Goal: Information Seeking & Learning: Learn about a topic

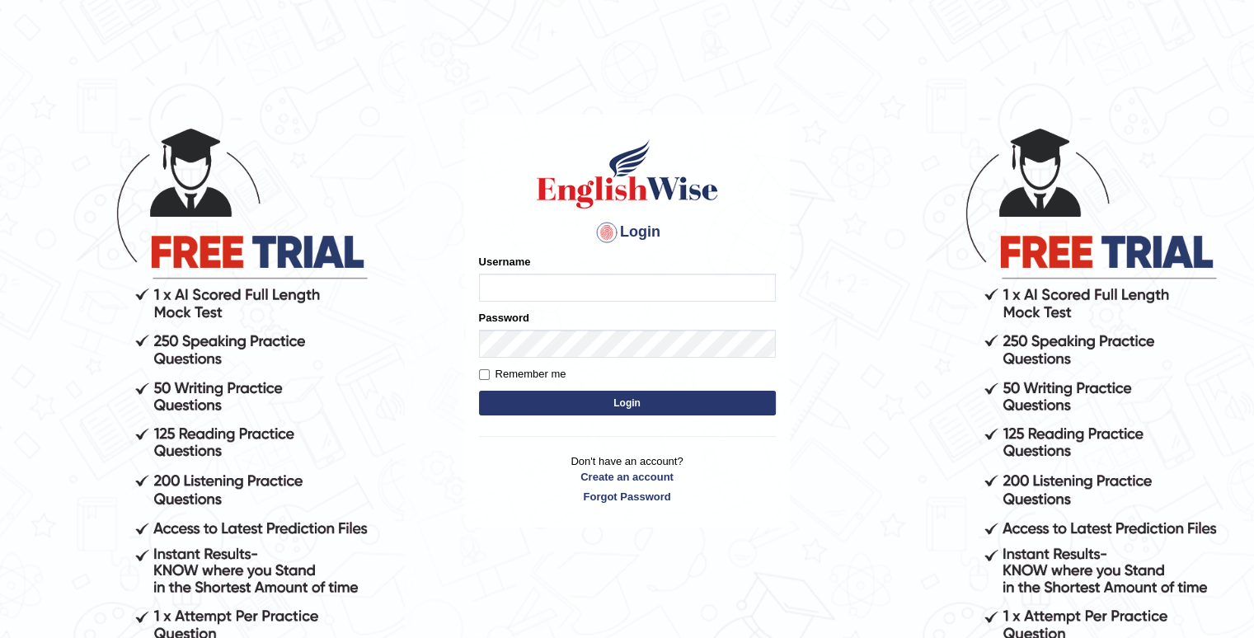
type input "santoshdarvandar"
click at [548, 413] on button "Login" at bounding box center [627, 403] width 297 height 25
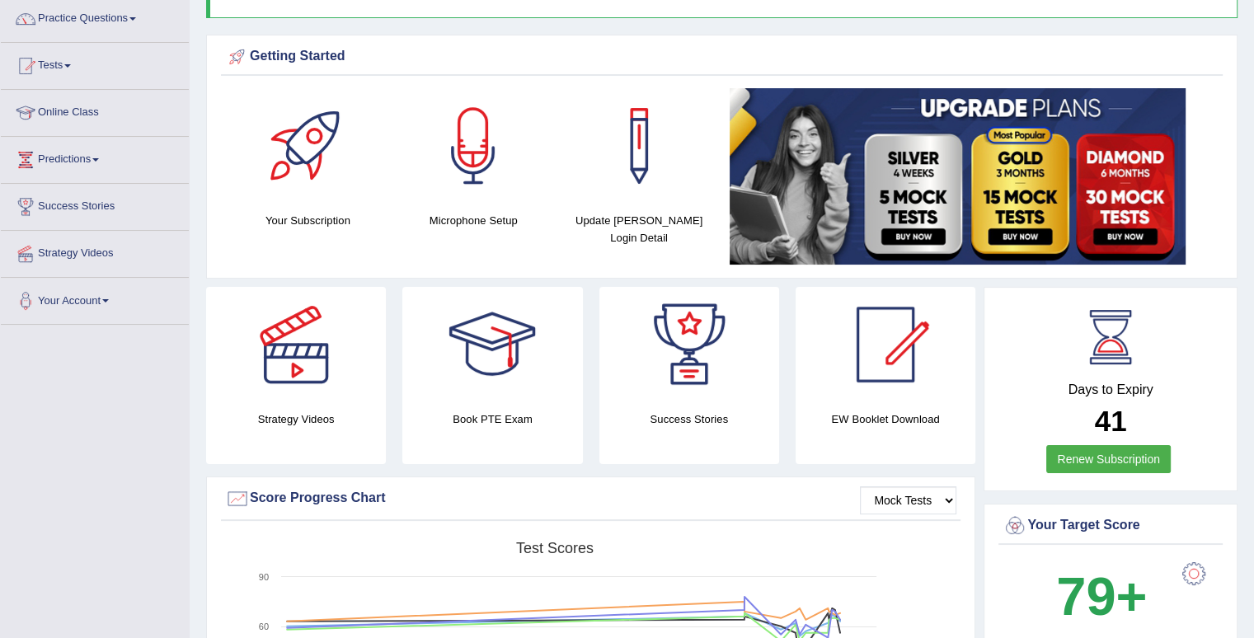
scroll to position [129, 0]
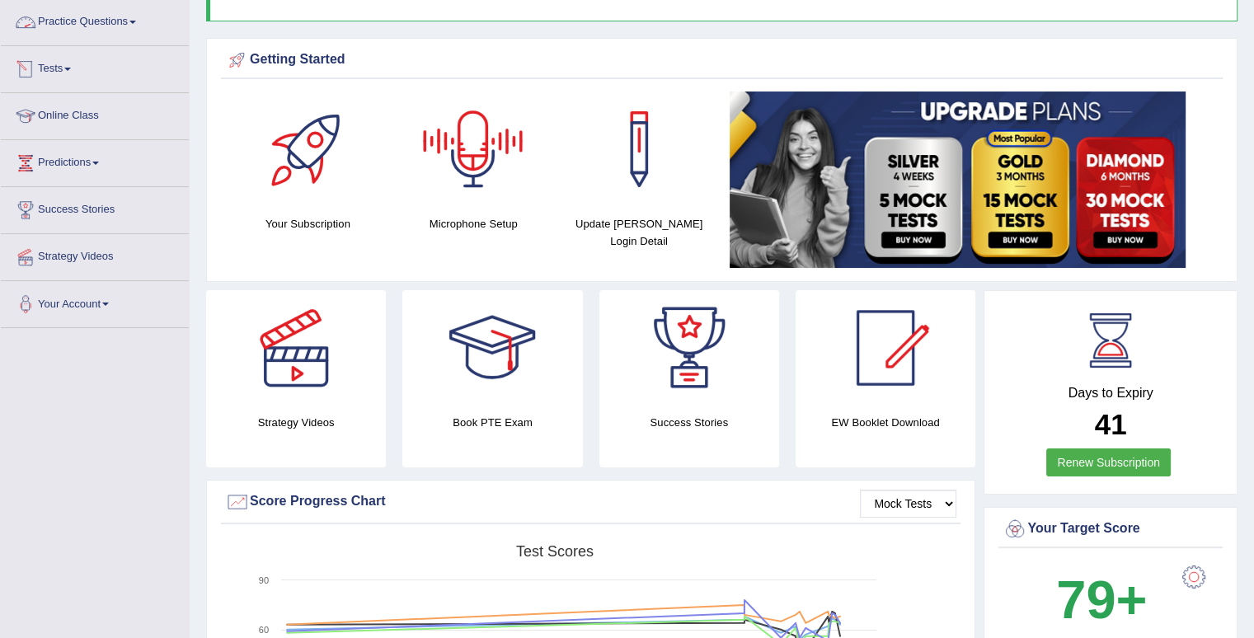
click at [62, 59] on link "Tests" at bounding box center [95, 66] width 188 height 41
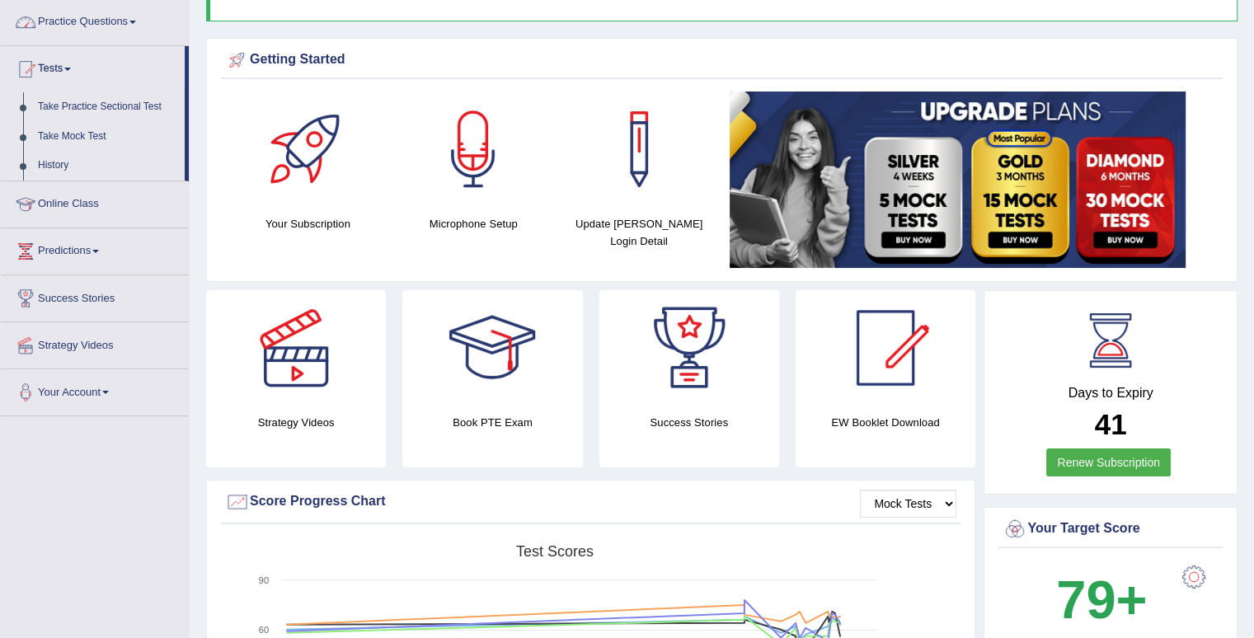
click at [82, 34] on link "Practice Questions" at bounding box center [95, 19] width 188 height 41
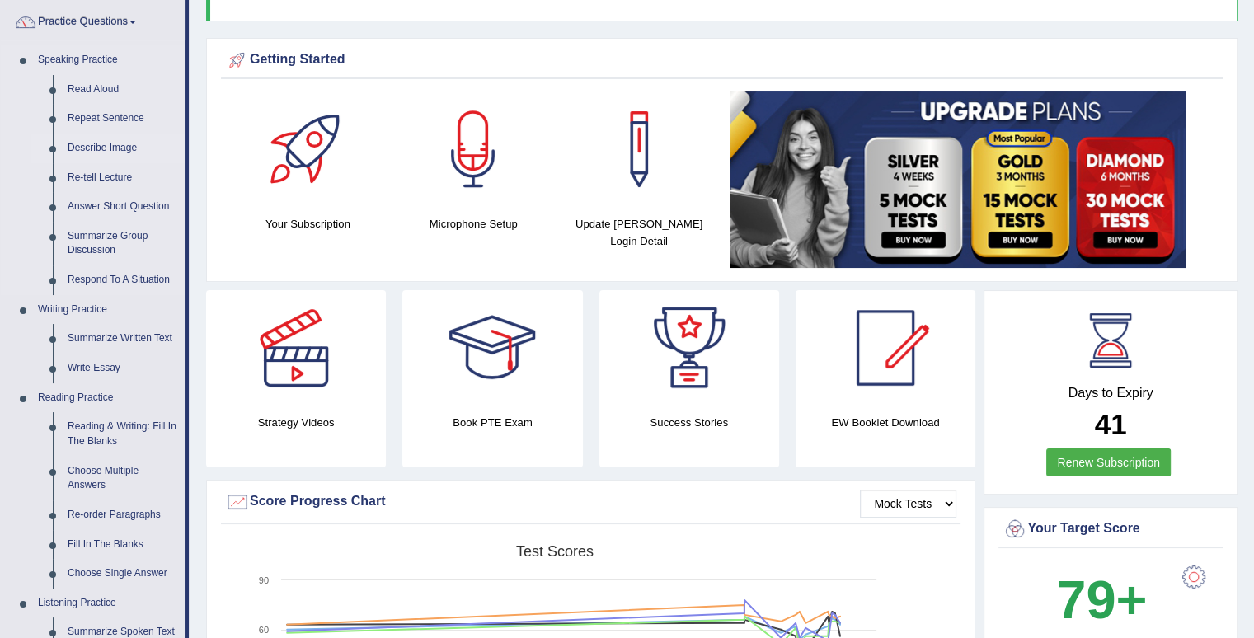
click at [103, 153] on link "Describe Image" at bounding box center [122, 149] width 125 height 30
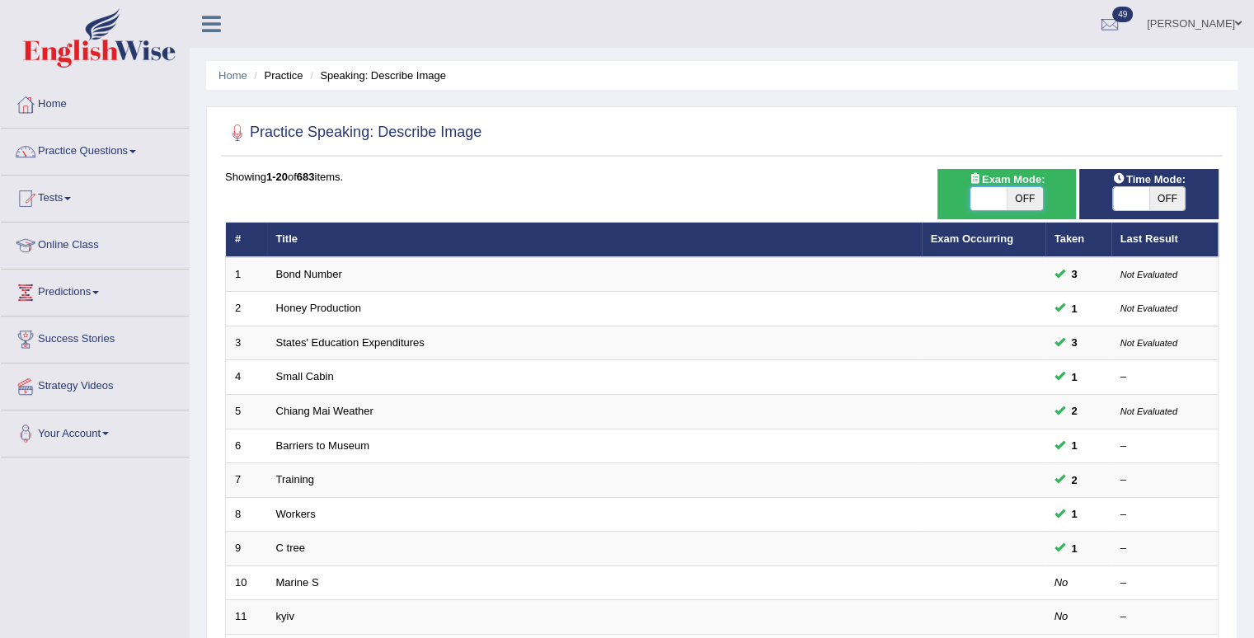
click at [997, 188] on span at bounding box center [989, 198] width 36 height 23
checkbox input "true"
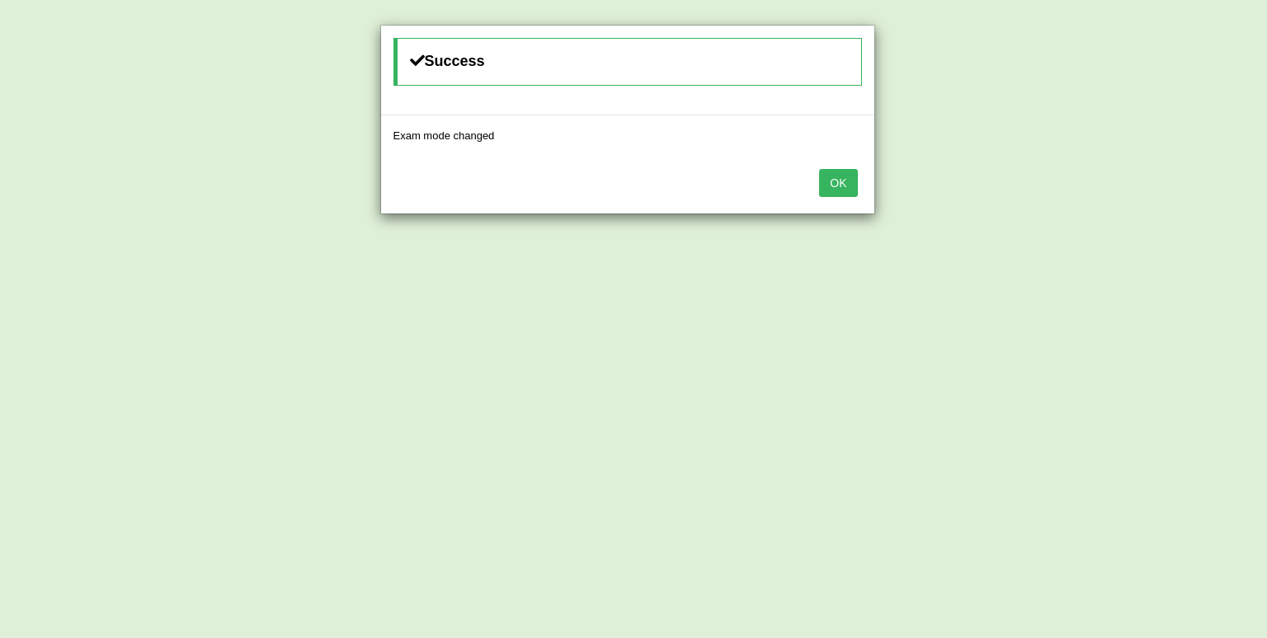
click at [845, 184] on button "OK" at bounding box center [838, 183] width 38 height 28
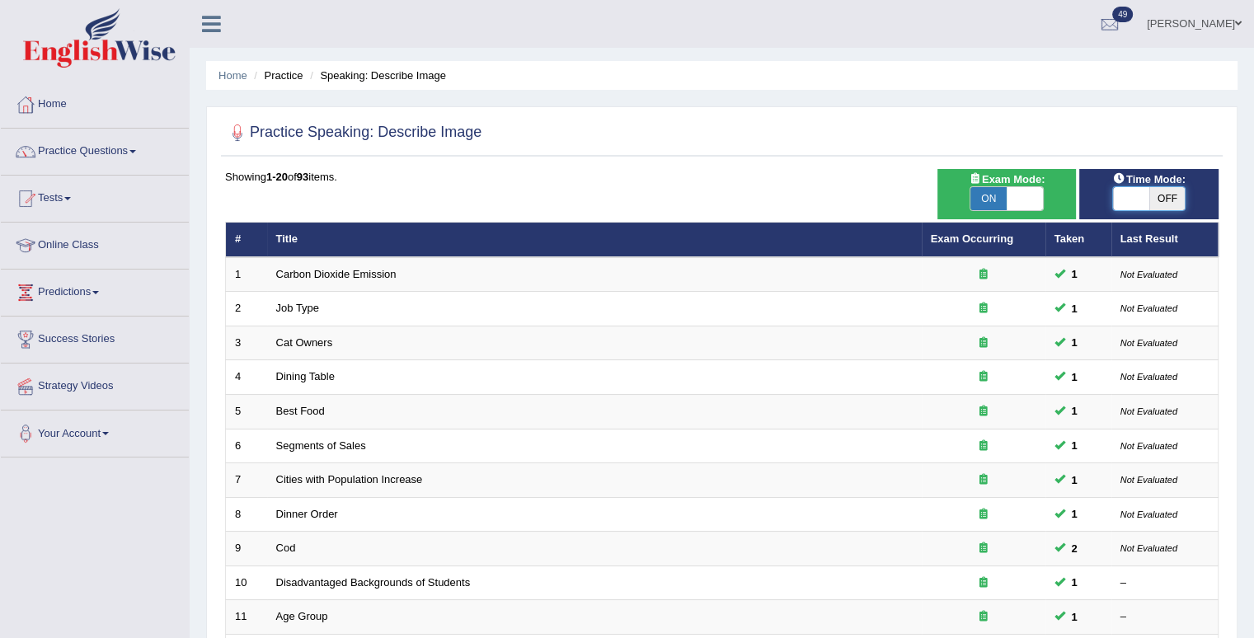
click at [1137, 195] on span at bounding box center [1131, 198] width 36 height 23
checkbox input "true"
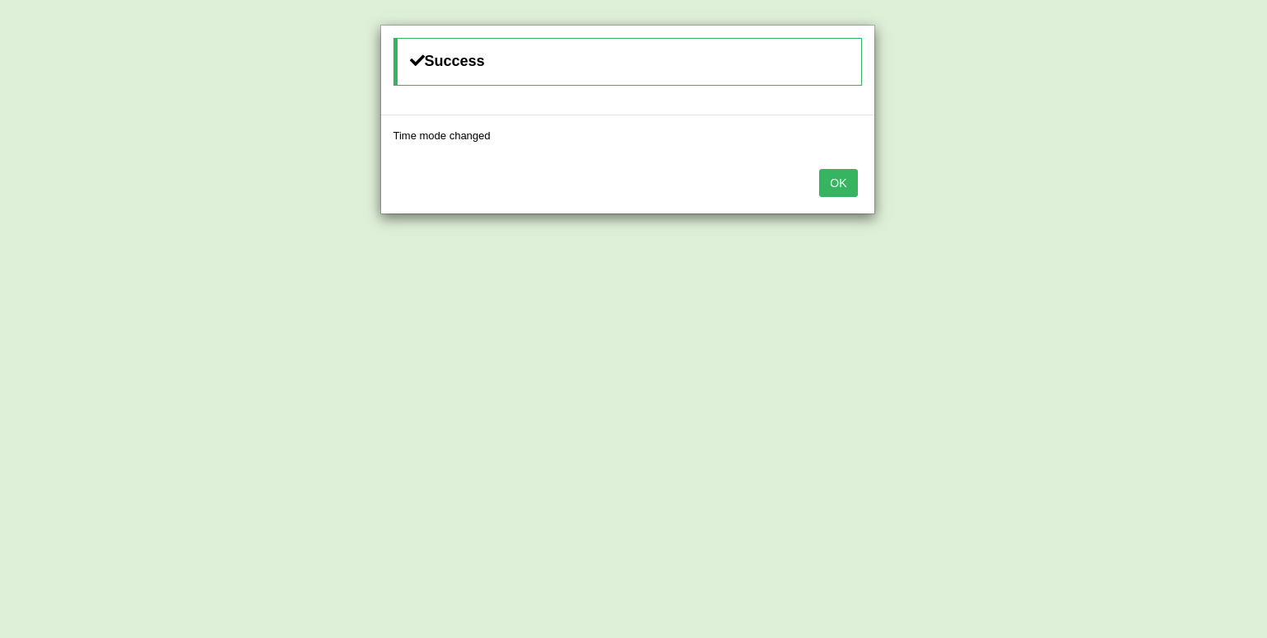
click at [841, 186] on button "OK" at bounding box center [838, 183] width 38 height 28
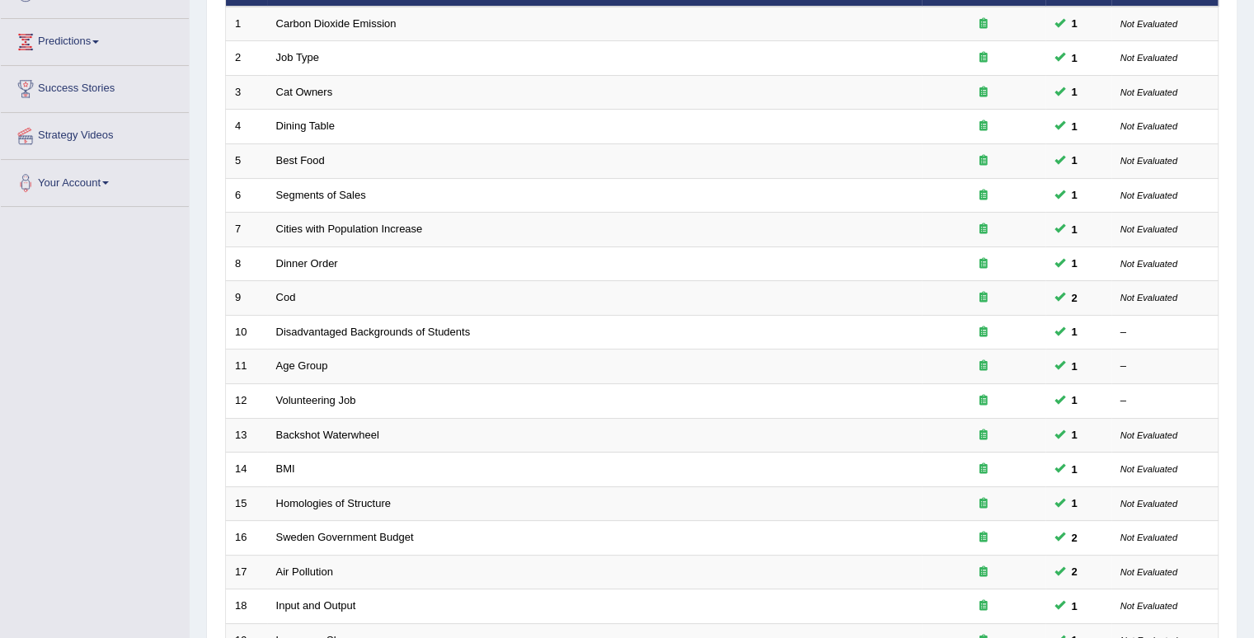
scroll to position [252, 0]
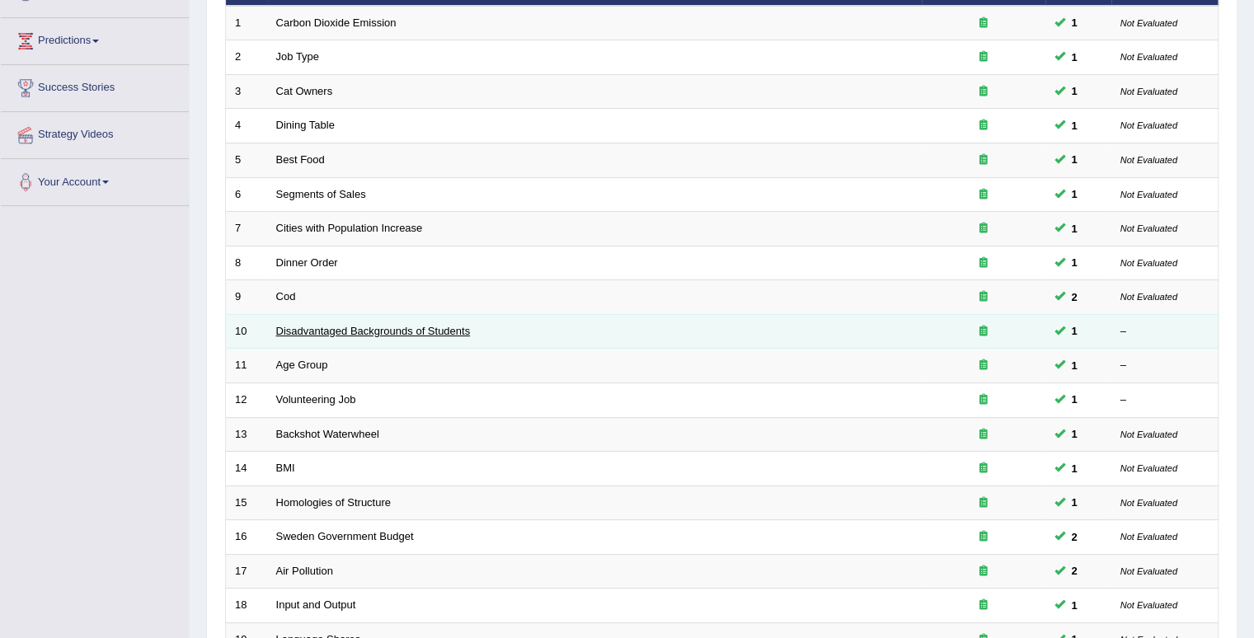
click at [436, 332] on link "Disadvantaged Backgrounds of Students" at bounding box center [373, 331] width 195 height 12
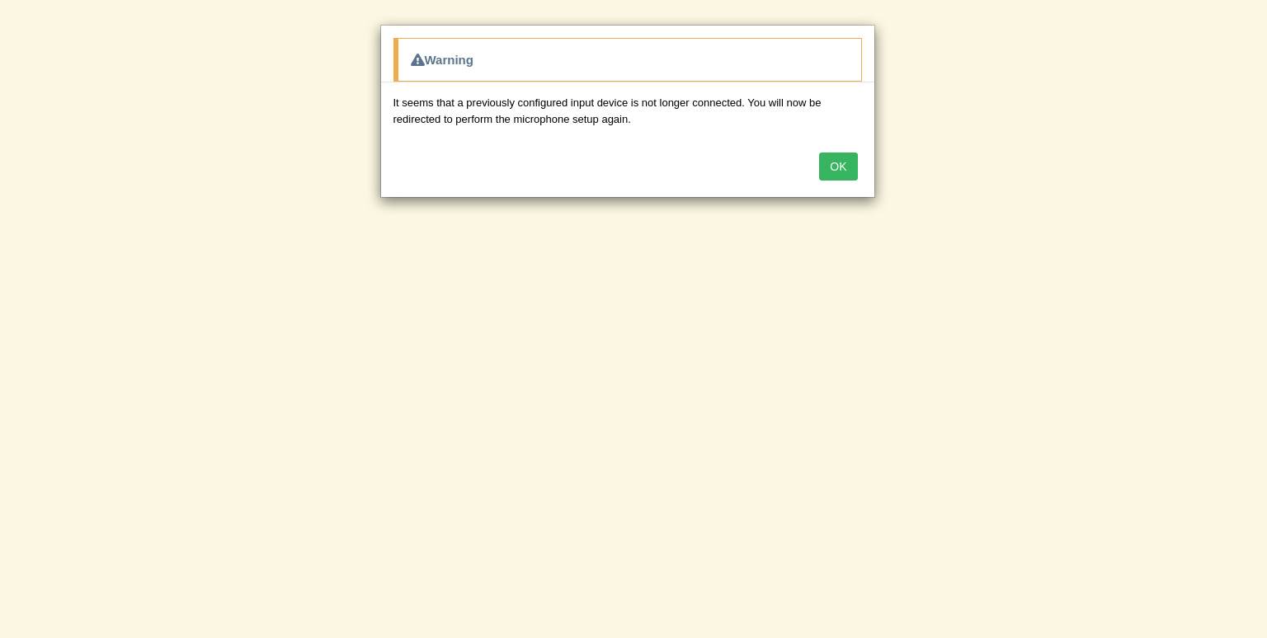
click at [821, 164] on button "OK" at bounding box center [838, 167] width 38 height 28
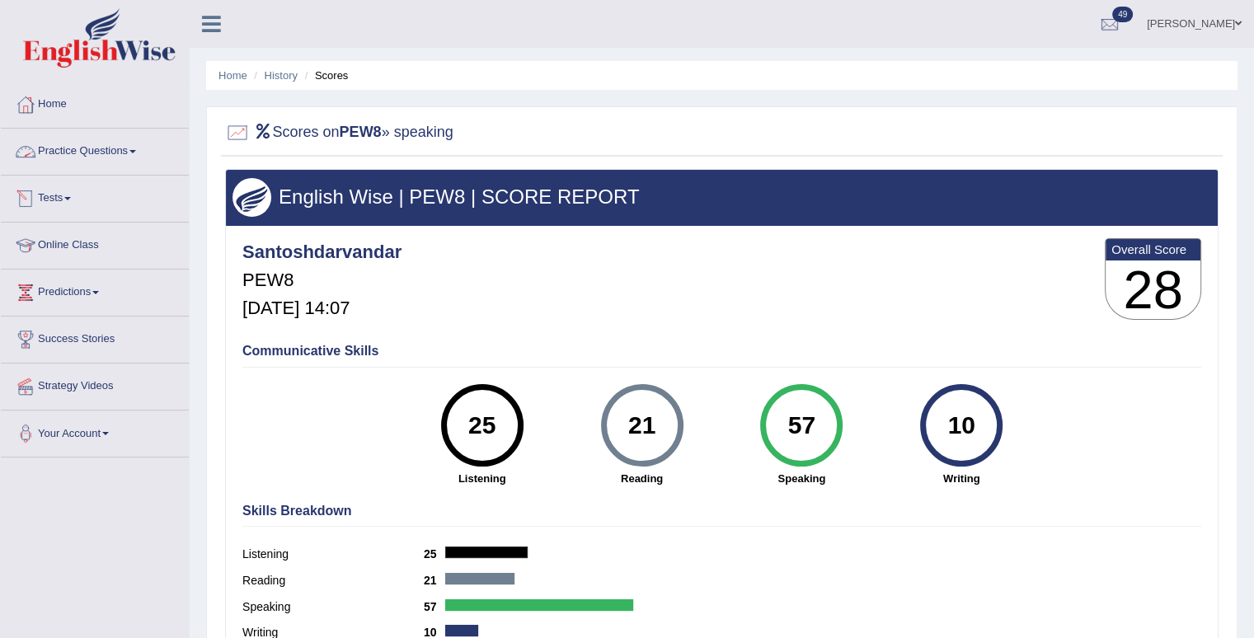
click at [125, 153] on link "Practice Questions" at bounding box center [95, 149] width 188 height 41
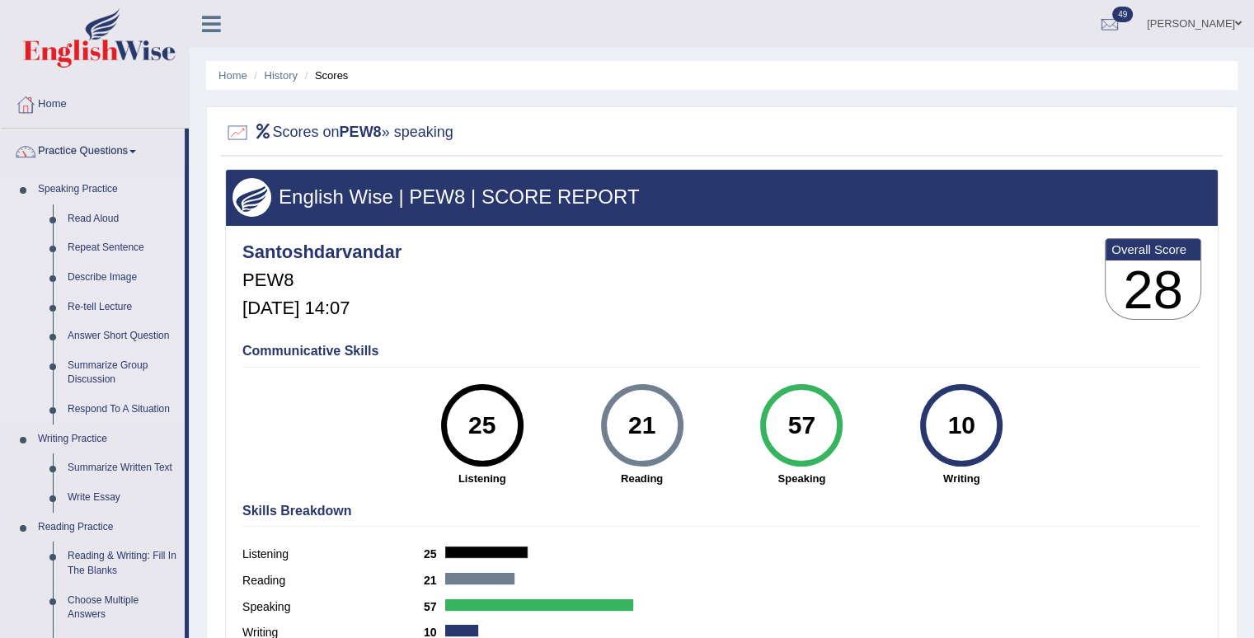
click at [92, 279] on link "Describe Image" at bounding box center [122, 278] width 125 height 30
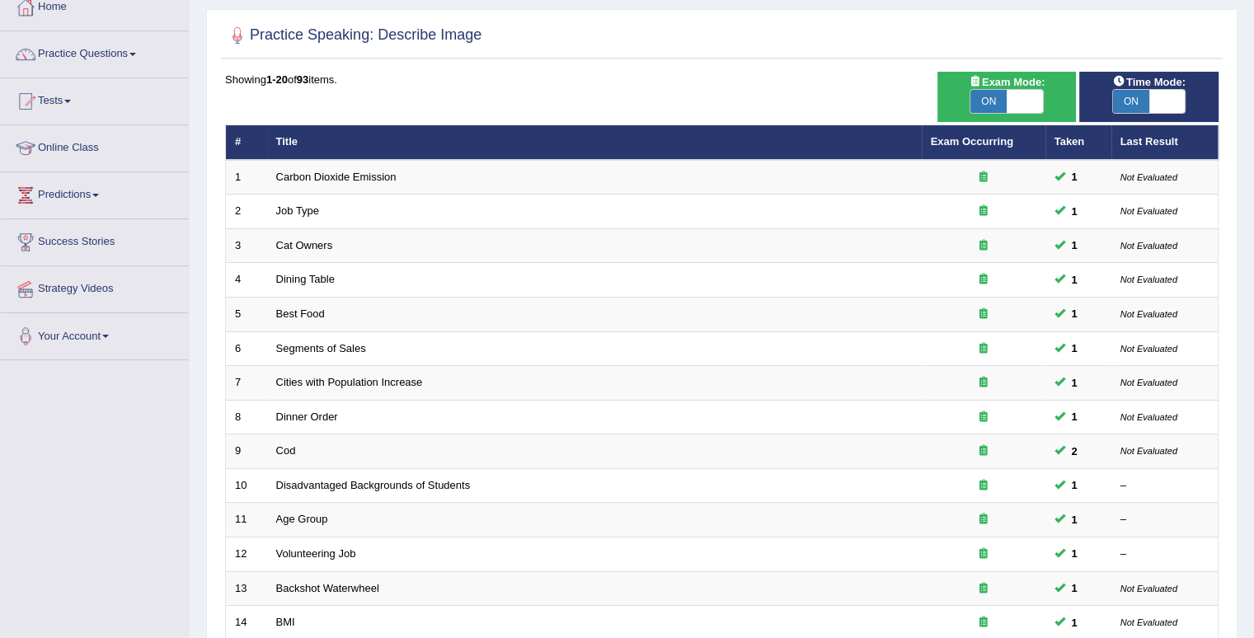
scroll to position [109, 0]
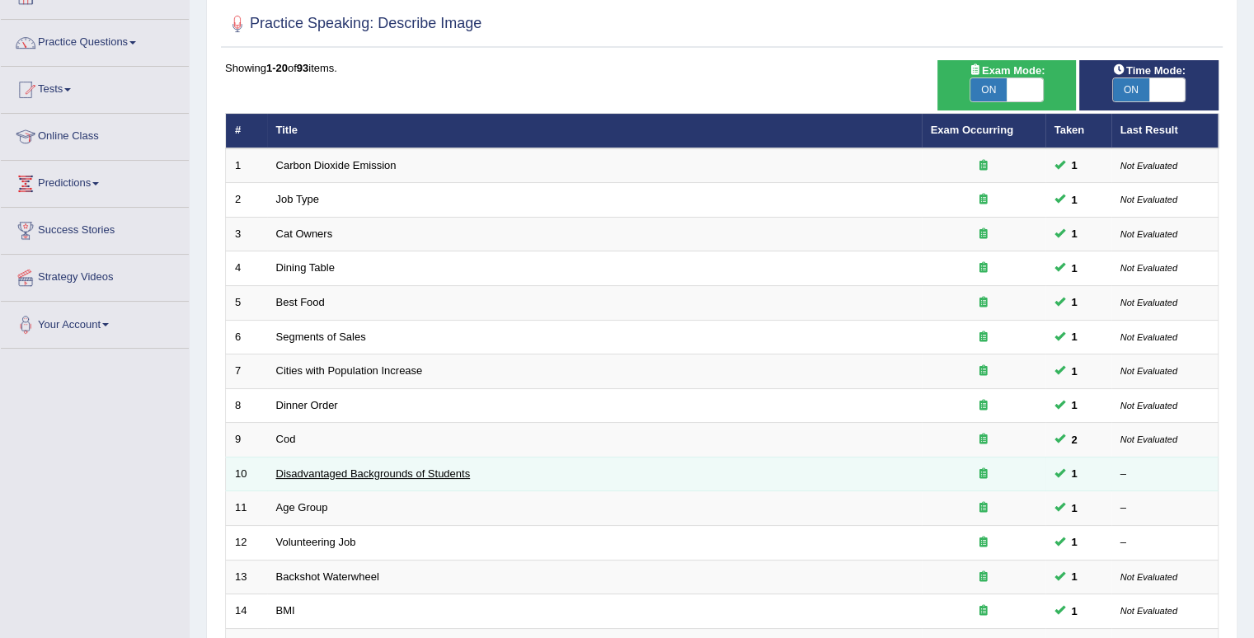
click at [360, 475] on link "Disadvantaged Backgrounds of Students" at bounding box center [373, 474] width 195 height 12
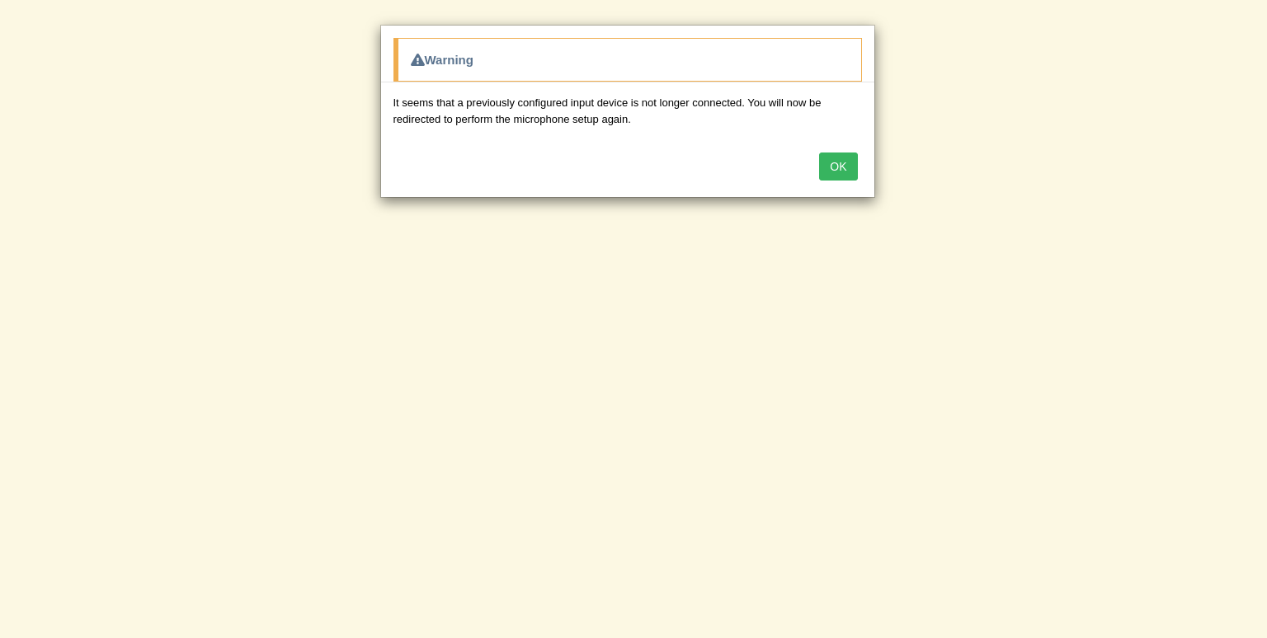
click at [835, 172] on button "OK" at bounding box center [838, 167] width 38 height 28
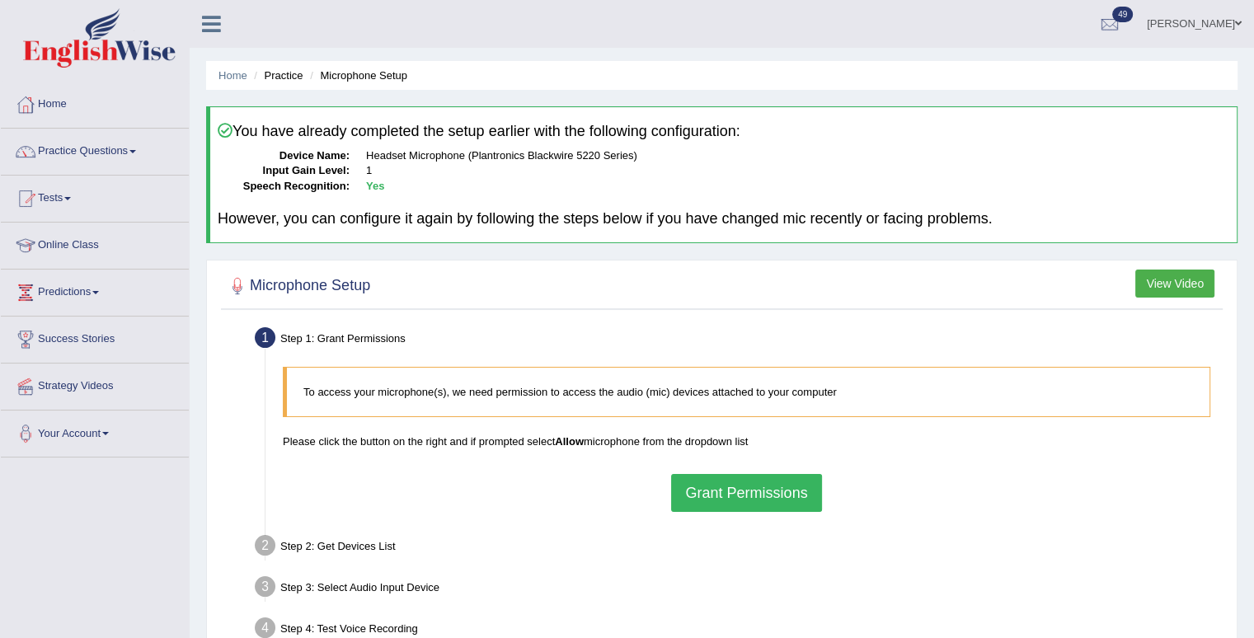
click at [745, 507] on button "Grant Permissions" at bounding box center [746, 493] width 150 height 38
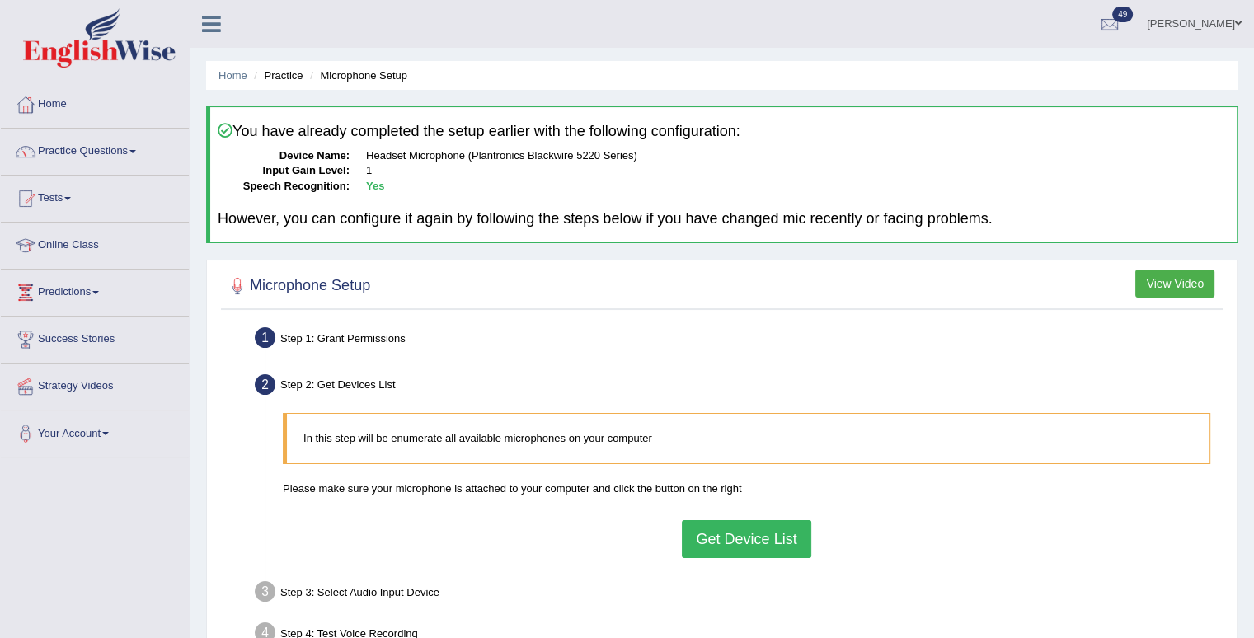
click at [741, 544] on button "Get Device List" at bounding box center [746, 539] width 129 height 38
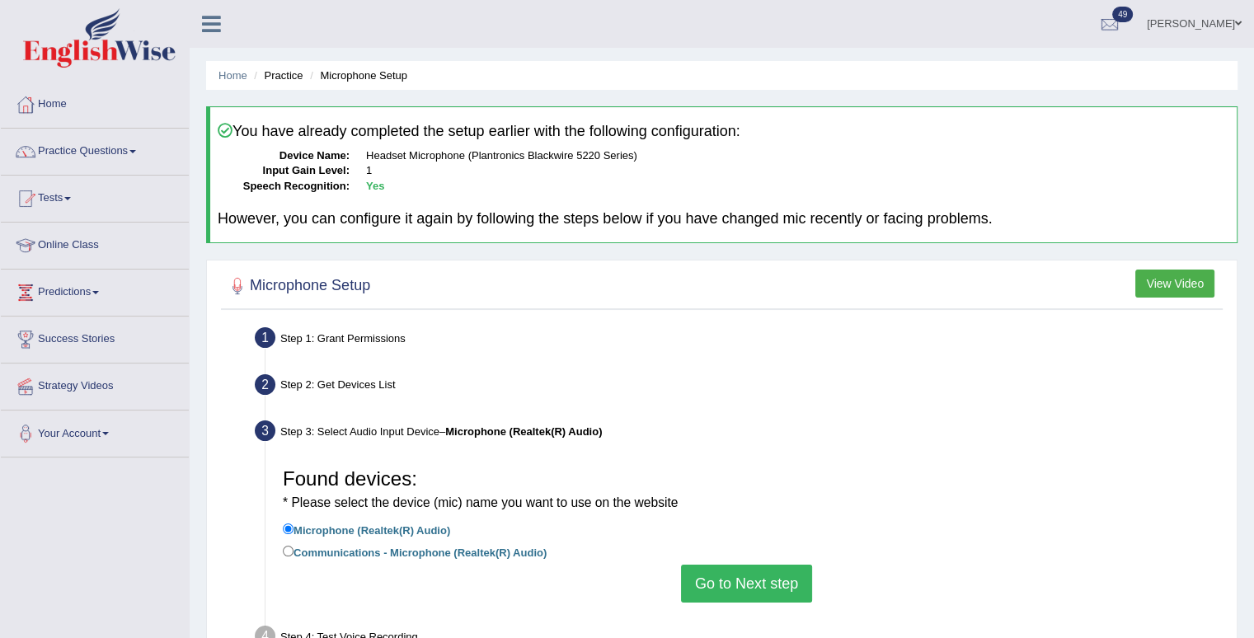
click at [739, 572] on button "Go to Next step" at bounding box center [746, 584] width 131 height 38
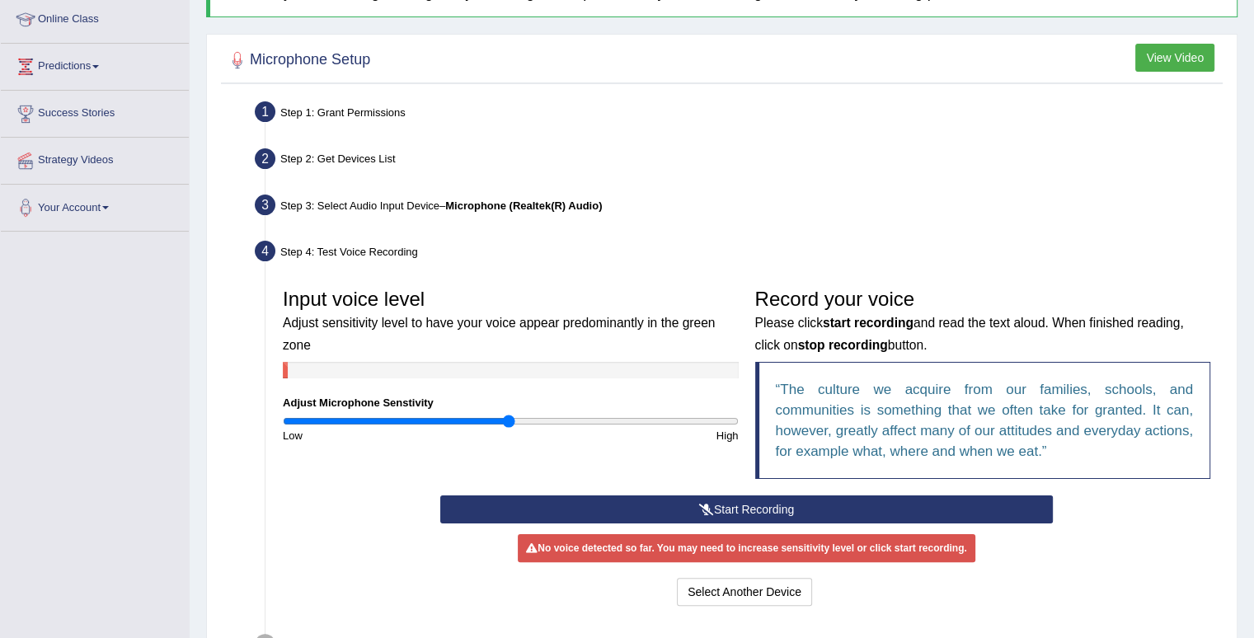
scroll to position [228, 0]
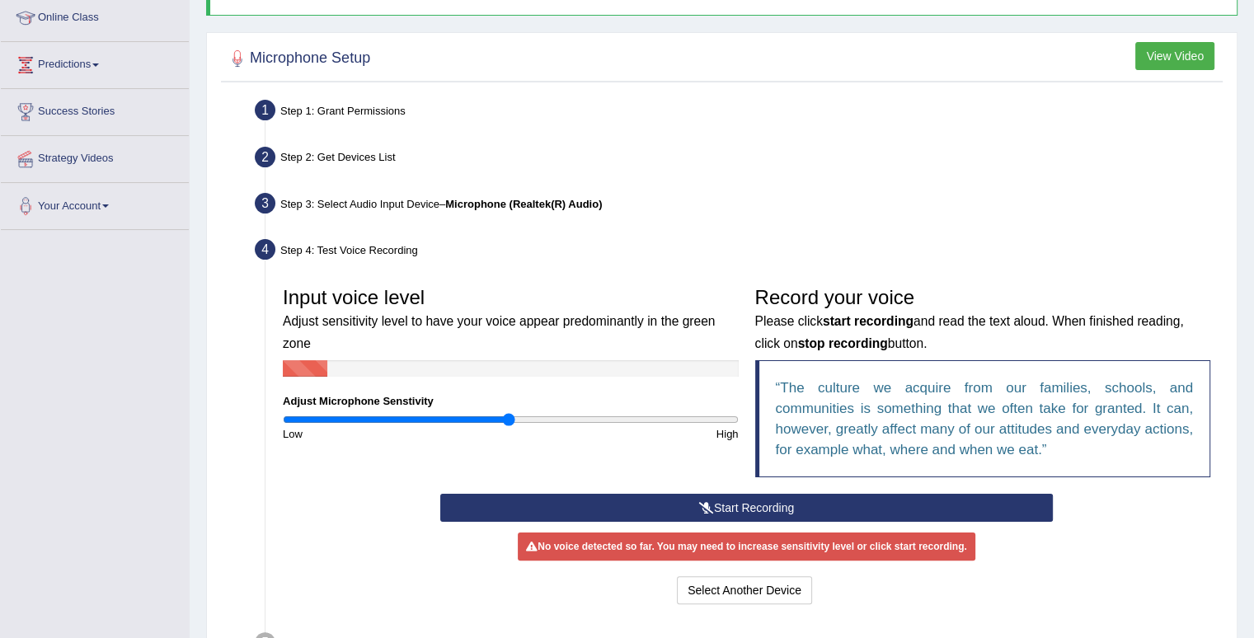
click at [840, 513] on button "Start Recording" at bounding box center [746, 508] width 613 height 28
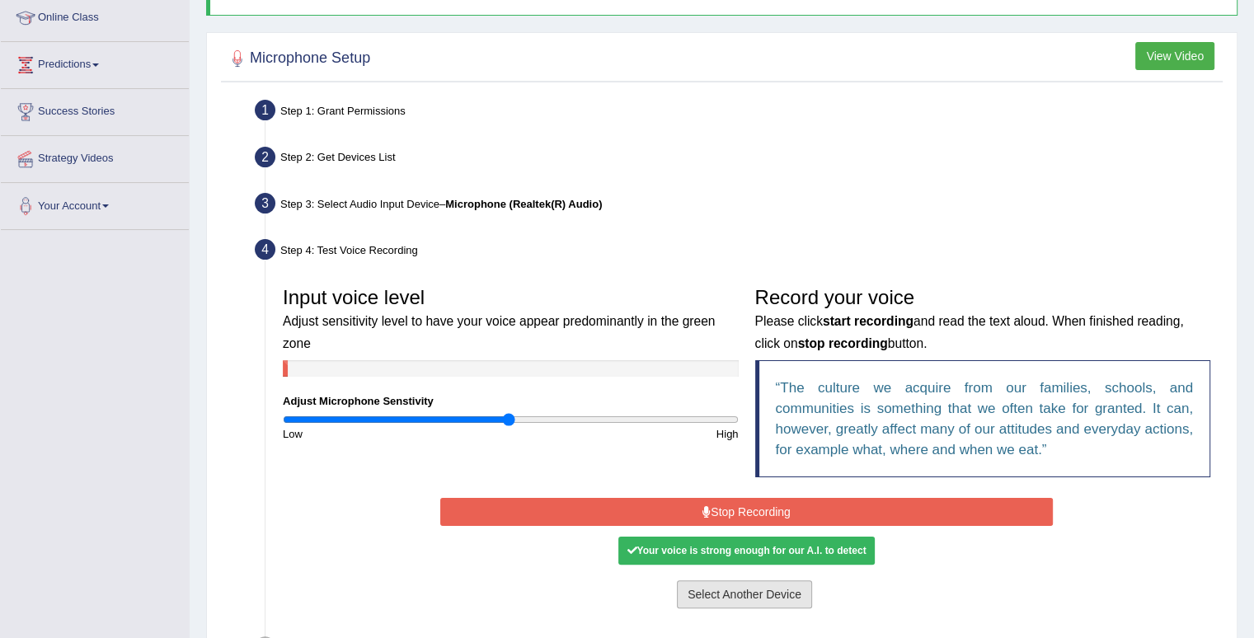
click at [769, 598] on button "Select Another Device" at bounding box center [744, 595] width 135 height 28
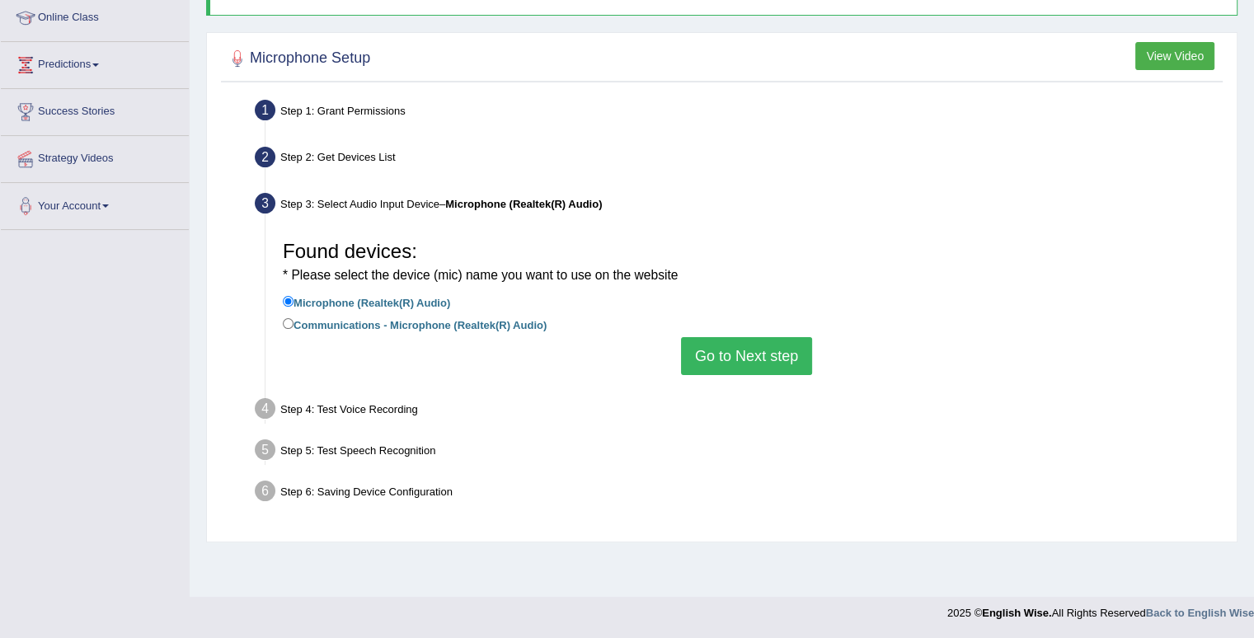
click at [782, 362] on button "Go to Next step" at bounding box center [746, 356] width 131 height 38
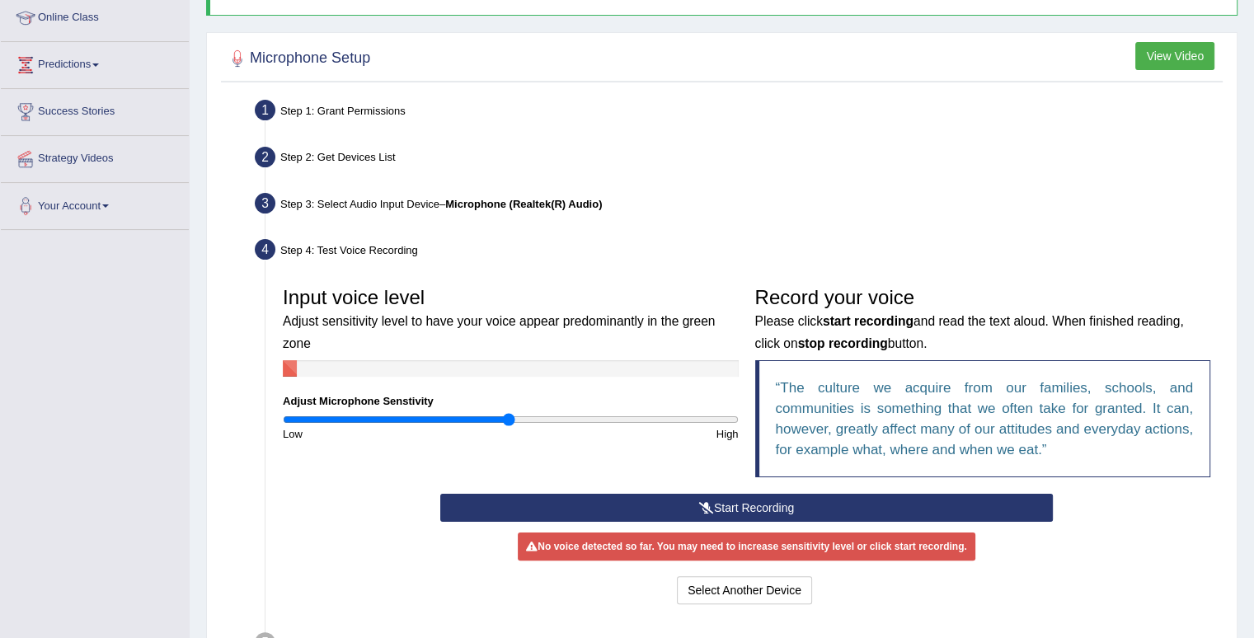
click at [726, 500] on button "Start Recording" at bounding box center [746, 508] width 613 height 28
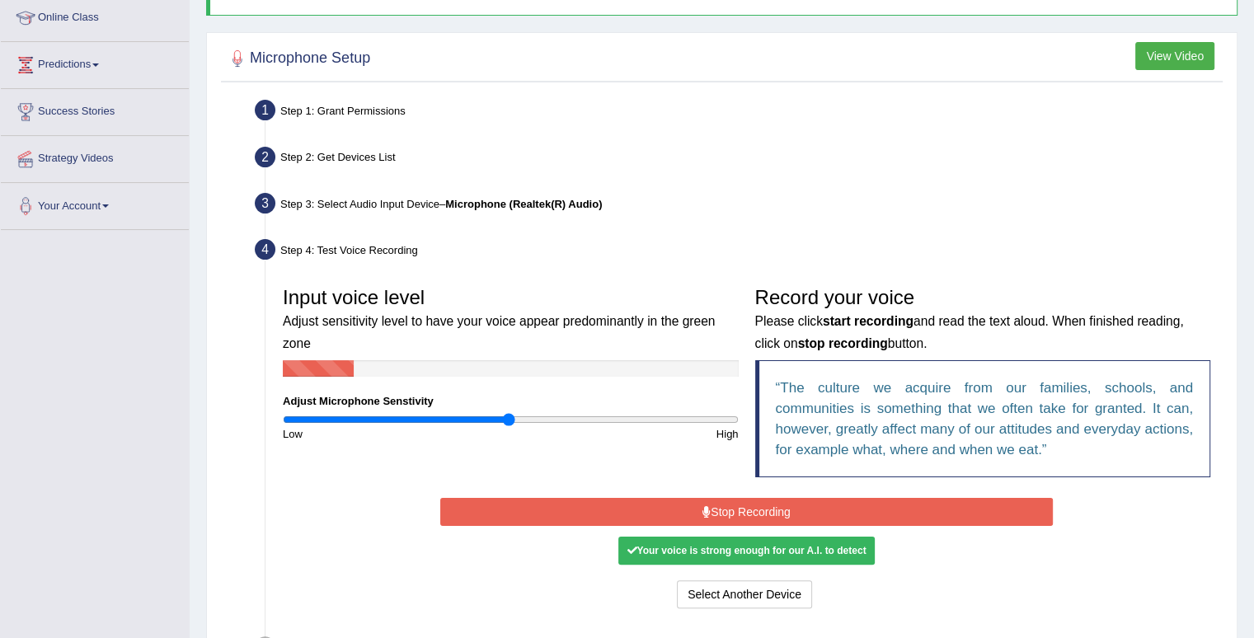
click at [726, 500] on button "Stop Recording" at bounding box center [746, 512] width 613 height 28
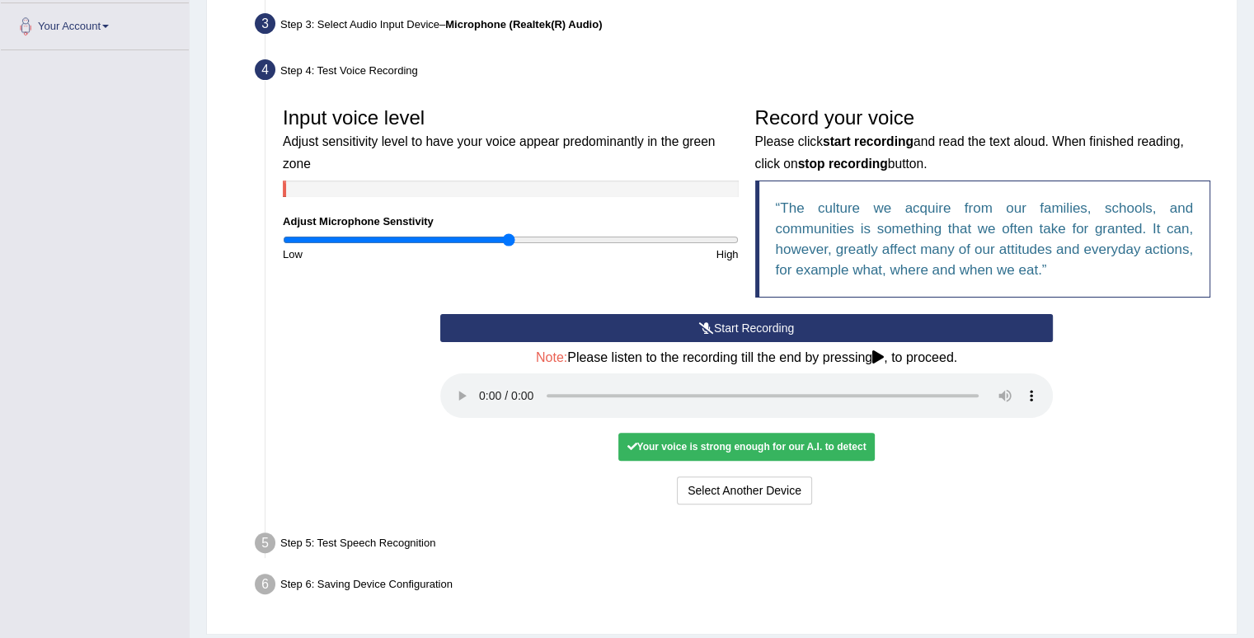
scroll to position [435, 0]
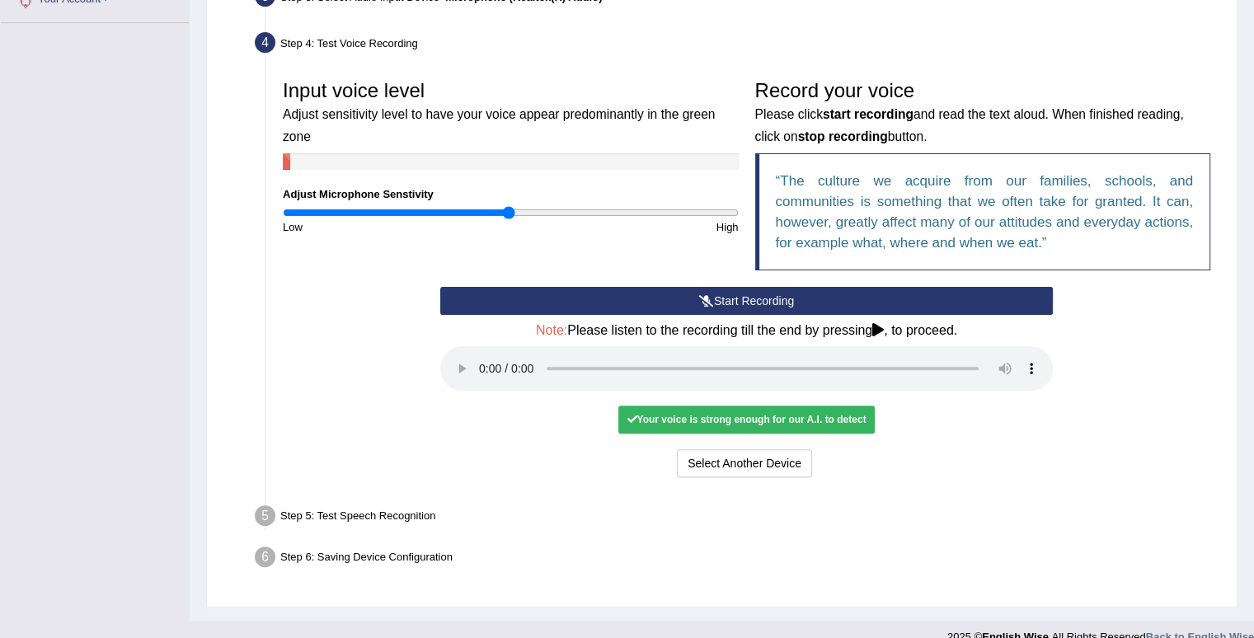
click at [848, 423] on div "Your voice is strong enough for our A.I. to detect" at bounding box center [747, 420] width 256 height 28
click at [794, 456] on button "Voice is ok. Go to Next step" at bounding box center [815, 463] width 163 height 28
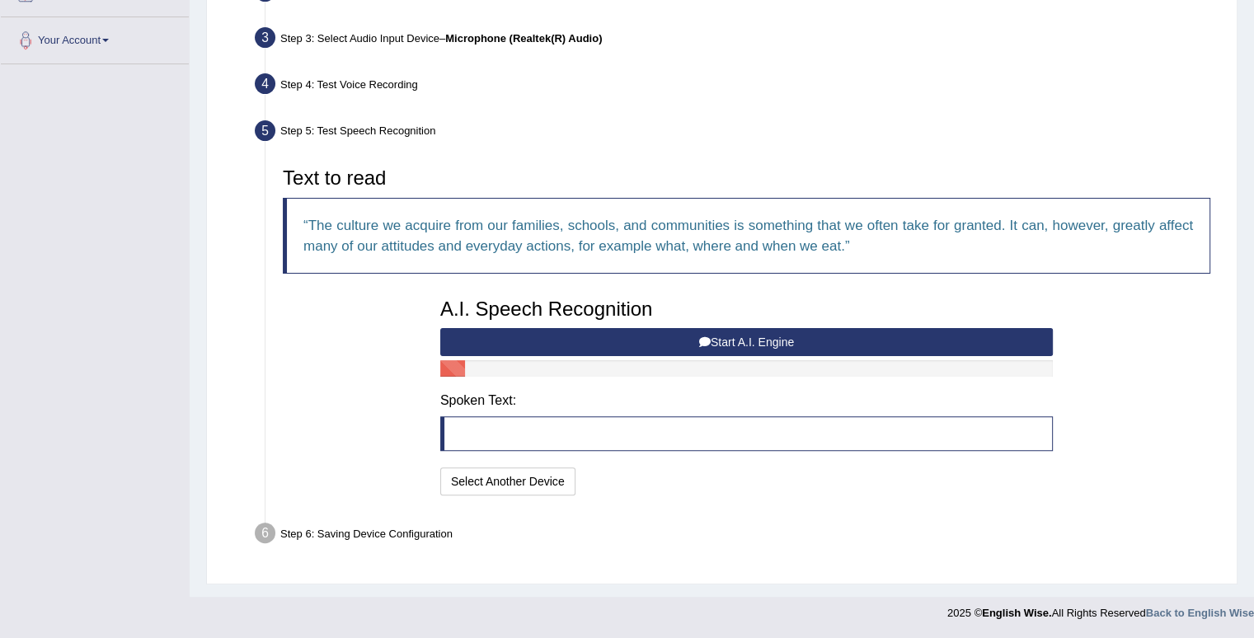
scroll to position [391, 0]
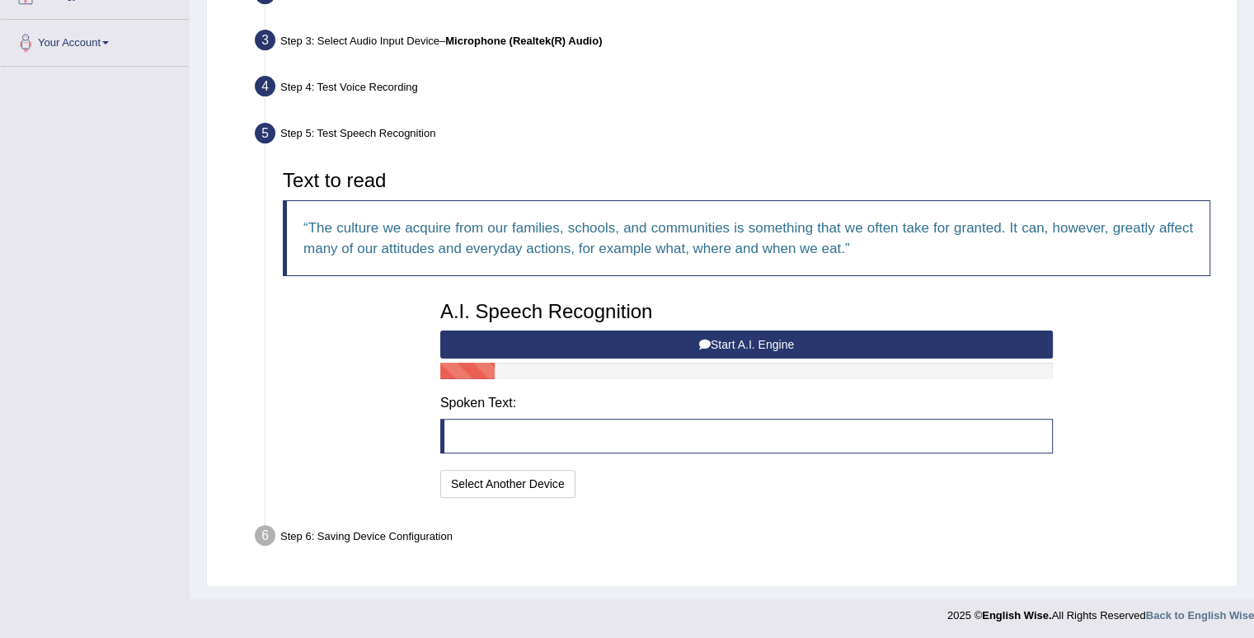
click at [609, 333] on button "Start A.I. Engine" at bounding box center [746, 345] width 613 height 28
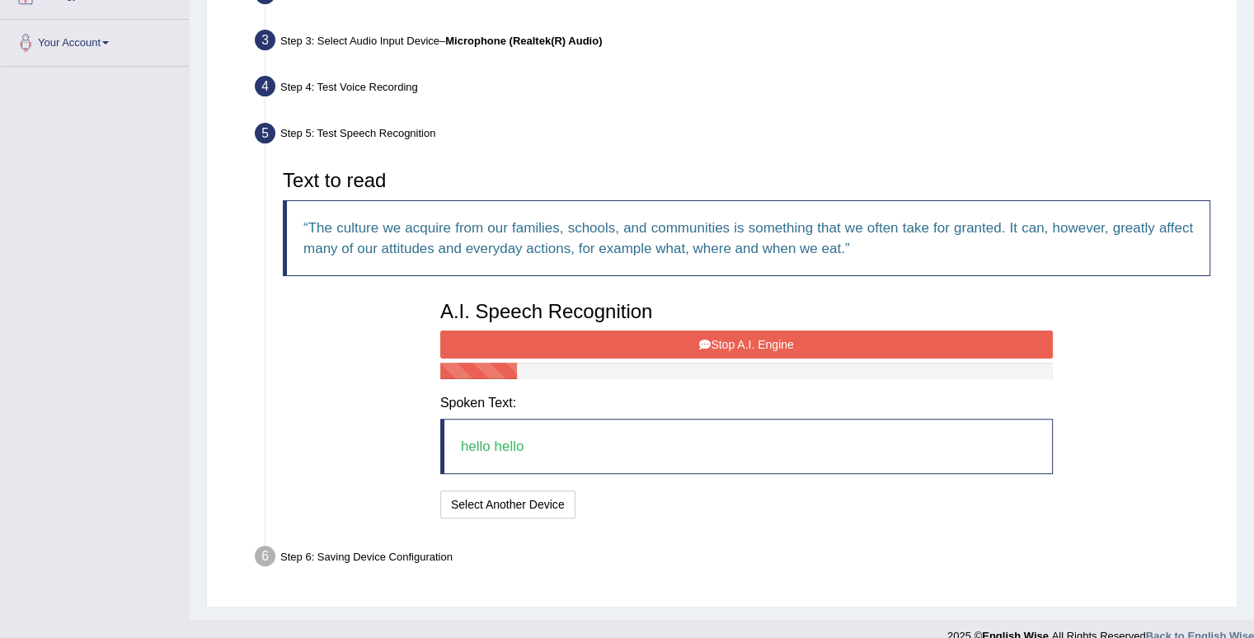
click at [621, 349] on button "Stop A.I. Engine" at bounding box center [746, 345] width 613 height 28
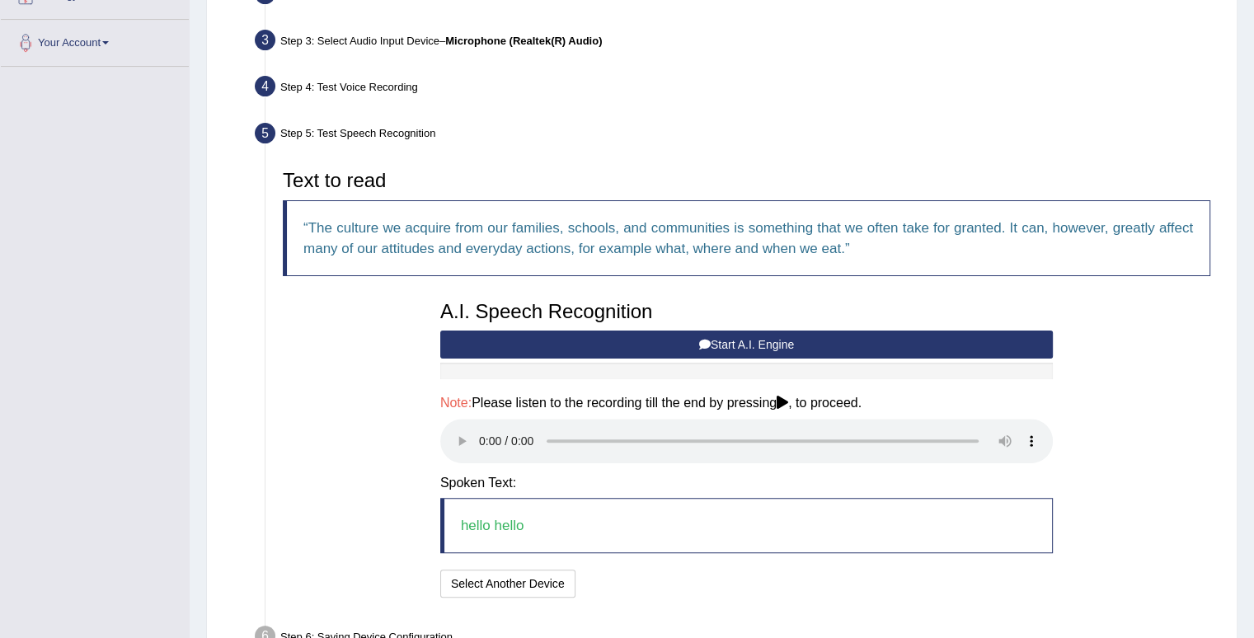
scroll to position [492, 0]
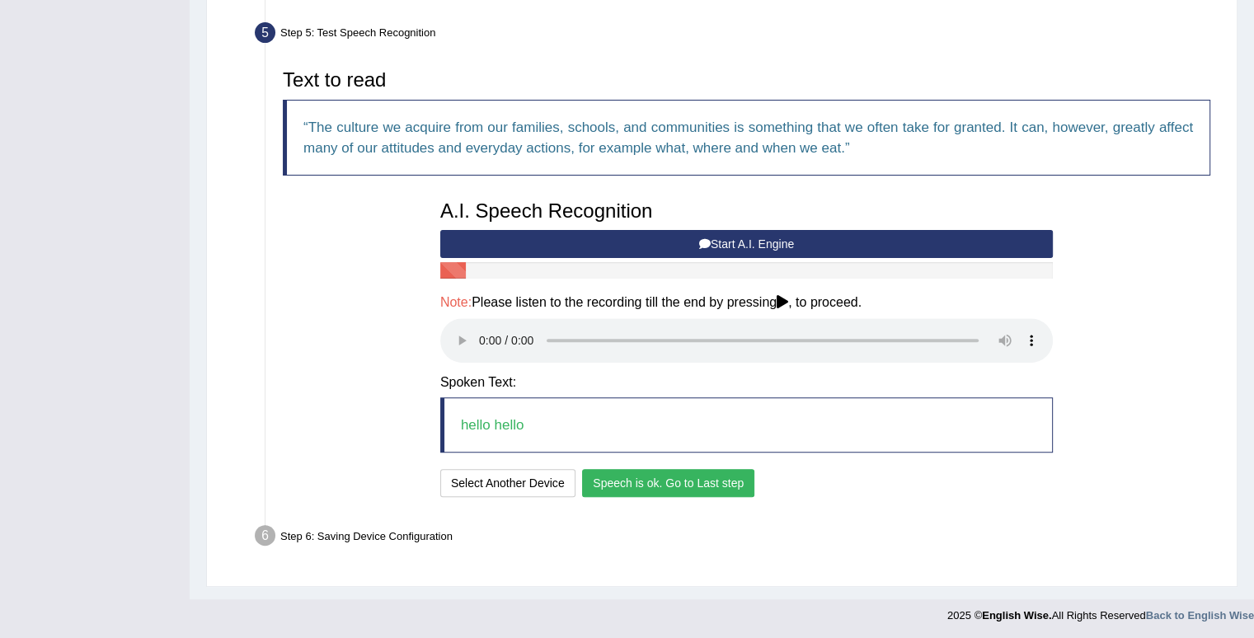
click at [647, 491] on button "Speech is ok. Go to Last step" at bounding box center [668, 483] width 172 height 28
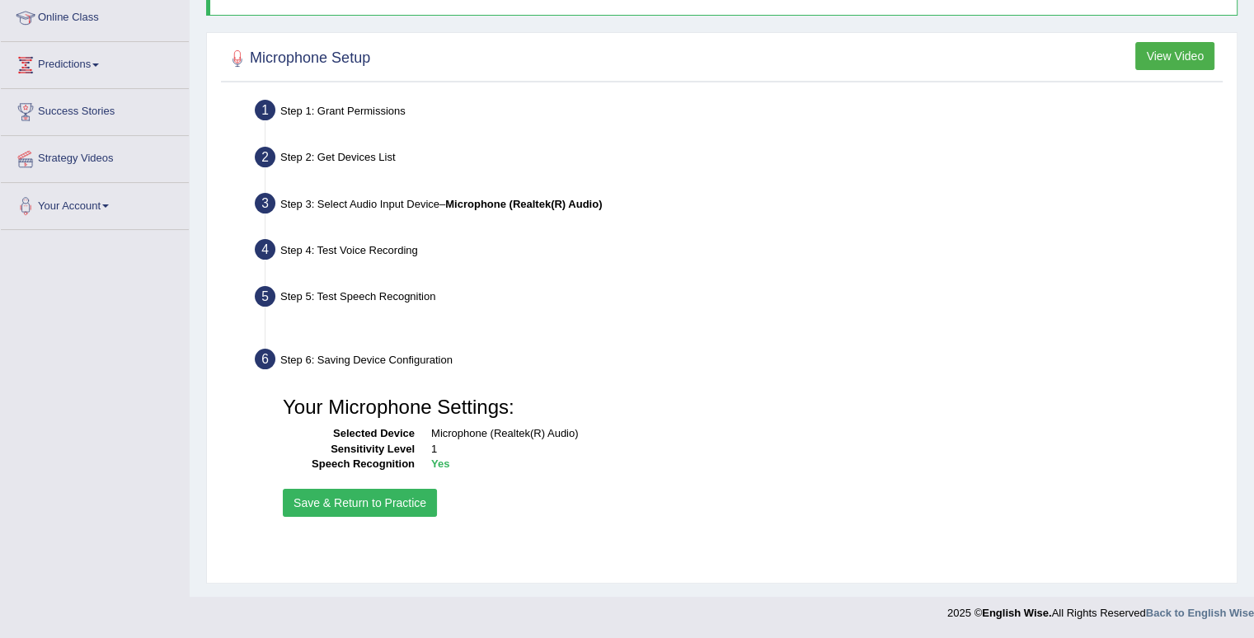
scroll to position [228, 0]
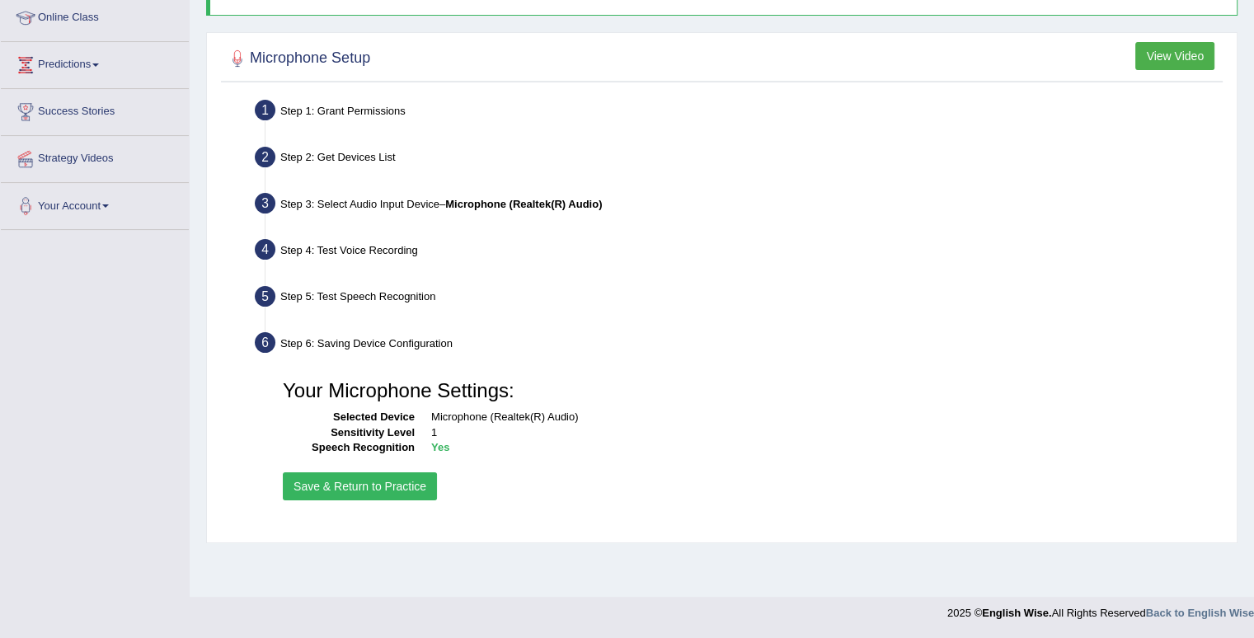
click at [366, 494] on button "Save & Return to Practice" at bounding box center [360, 487] width 154 height 28
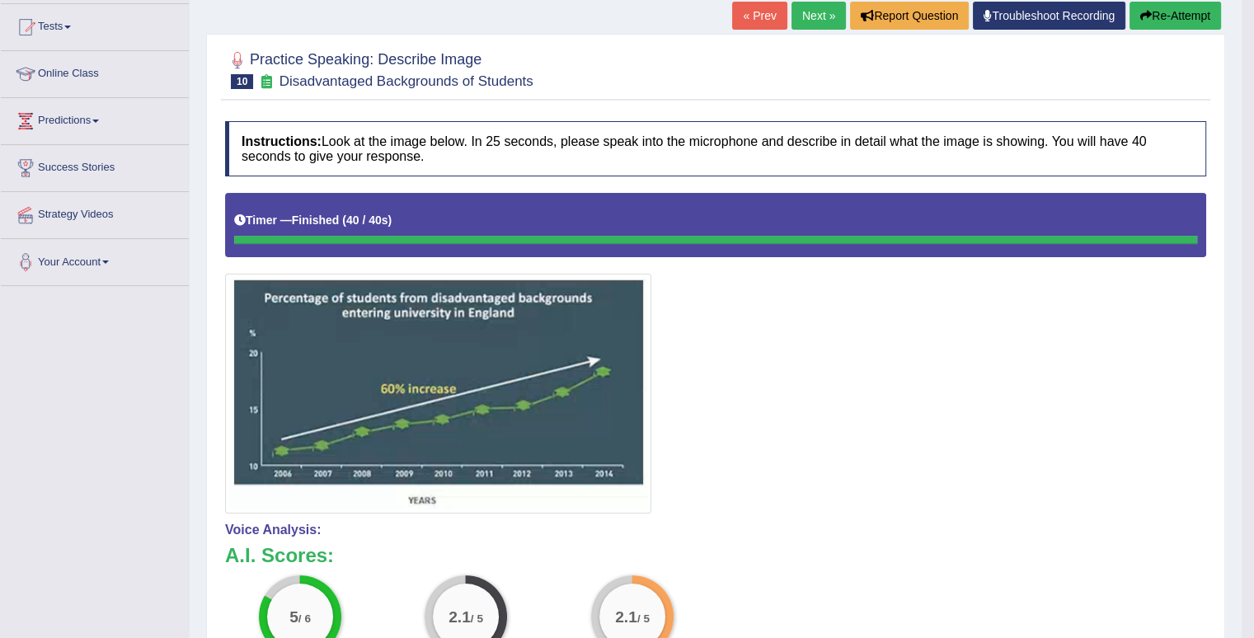
scroll to position [167, 0]
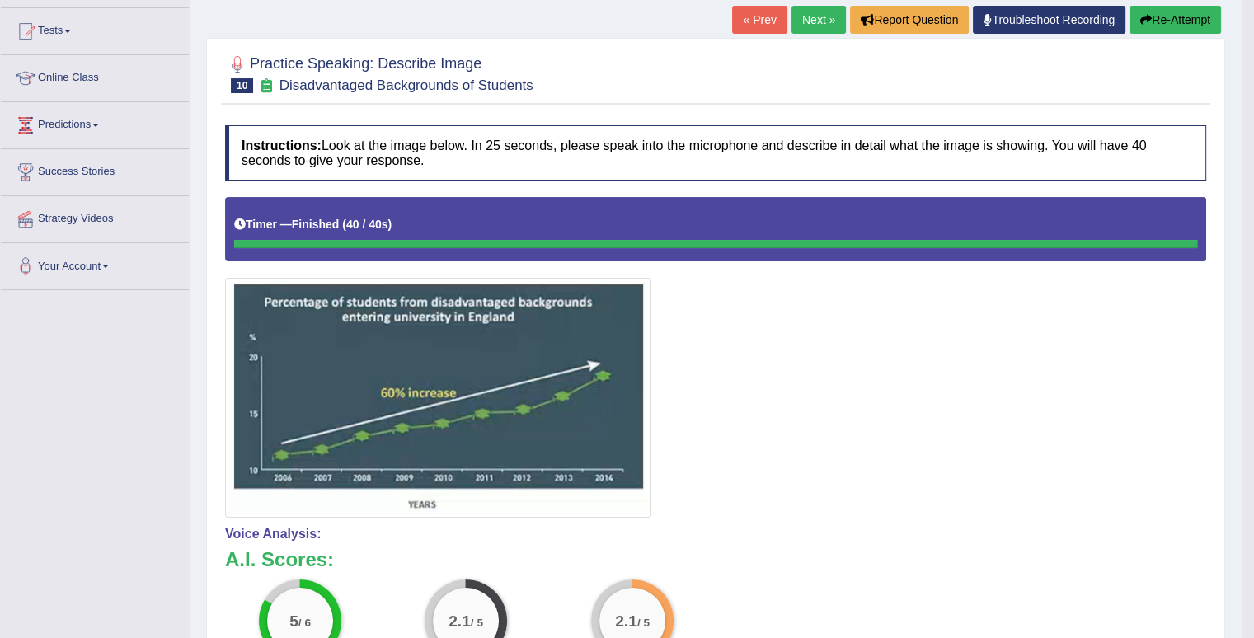
click at [1148, 27] on button "Re-Attempt" at bounding box center [1176, 20] width 92 height 28
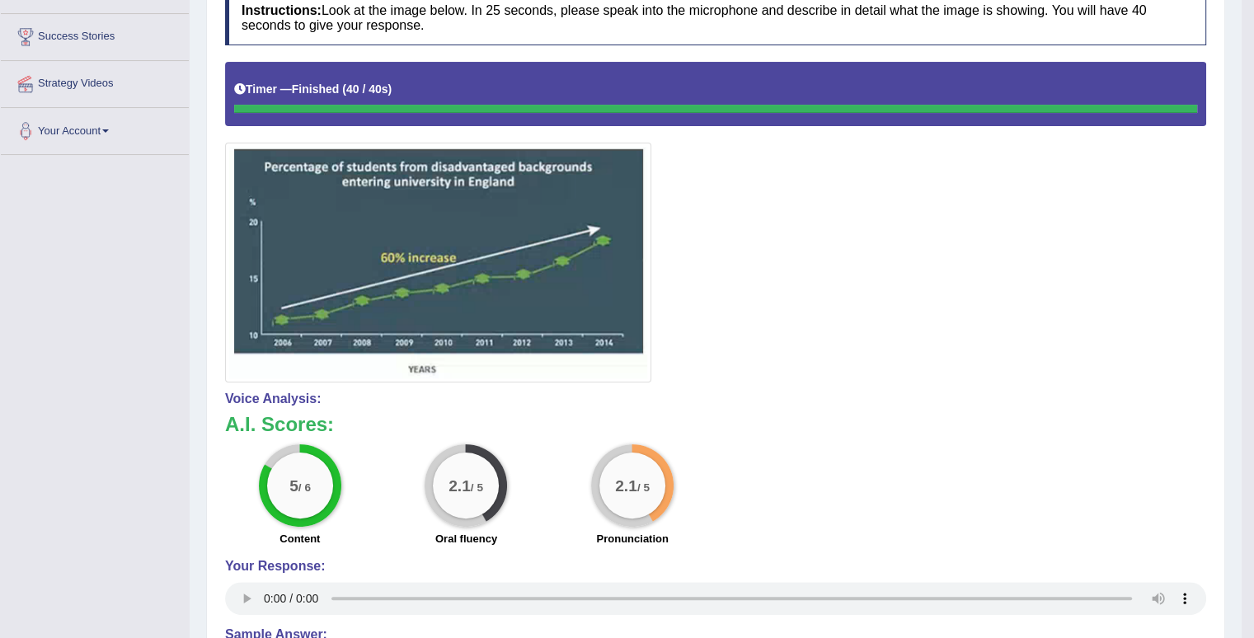
scroll to position [0, 0]
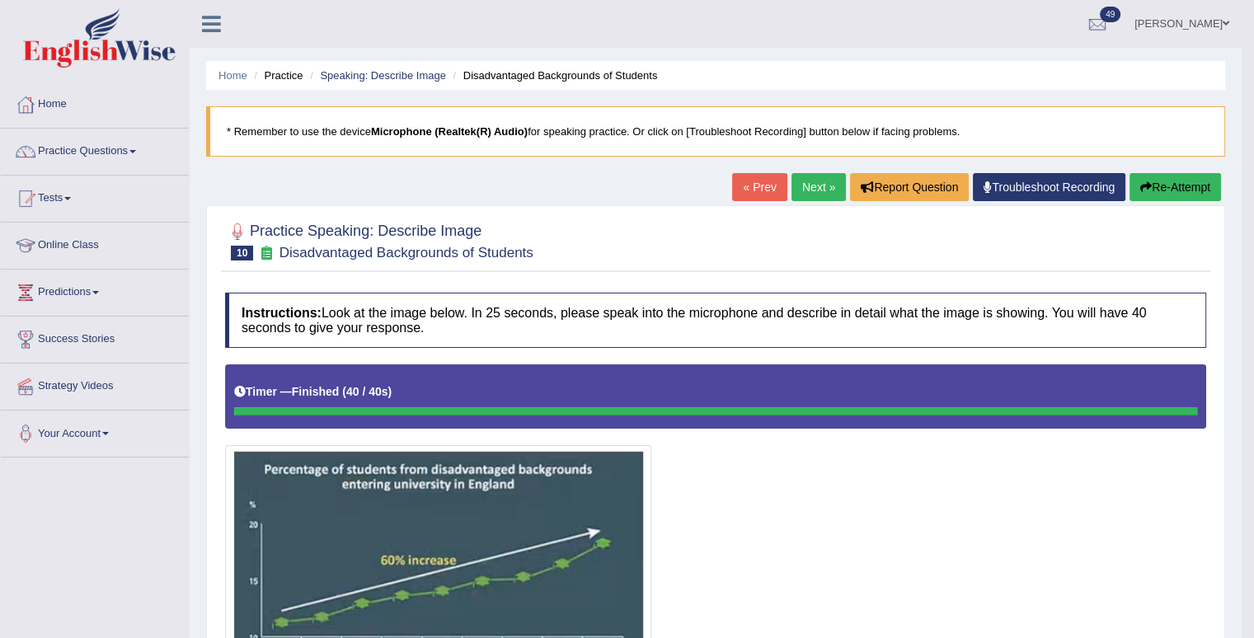
click at [1181, 186] on button "Re-Attempt" at bounding box center [1176, 187] width 92 height 28
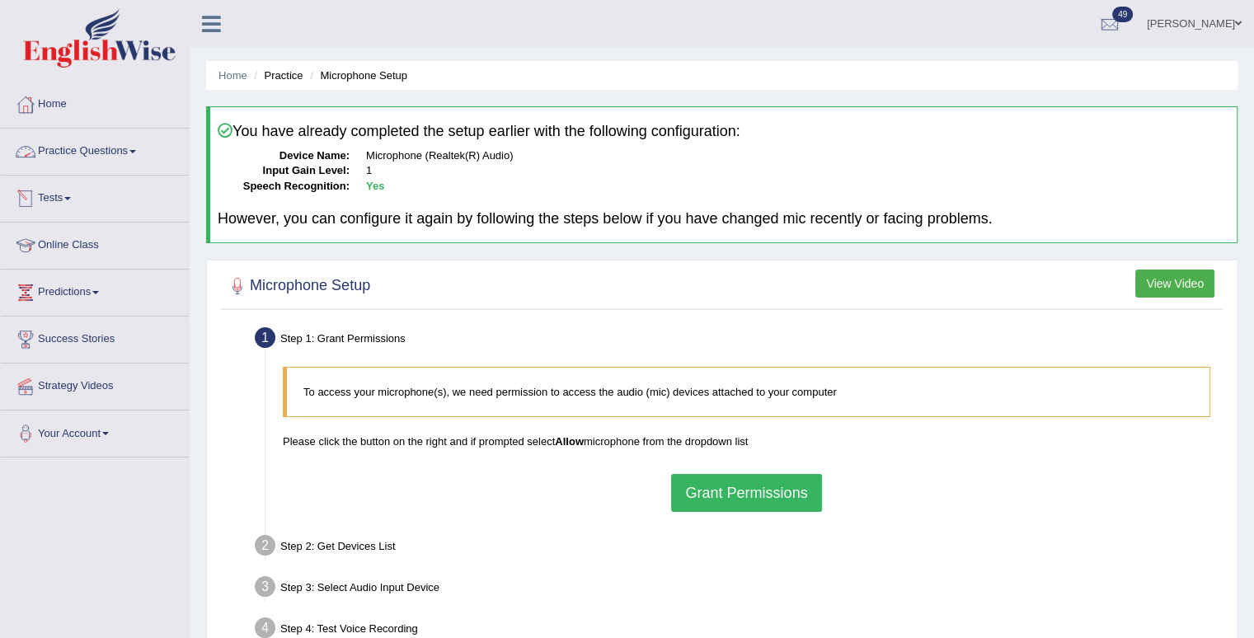
click at [102, 155] on link "Practice Questions" at bounding box center [95, 149] width 188 height 41
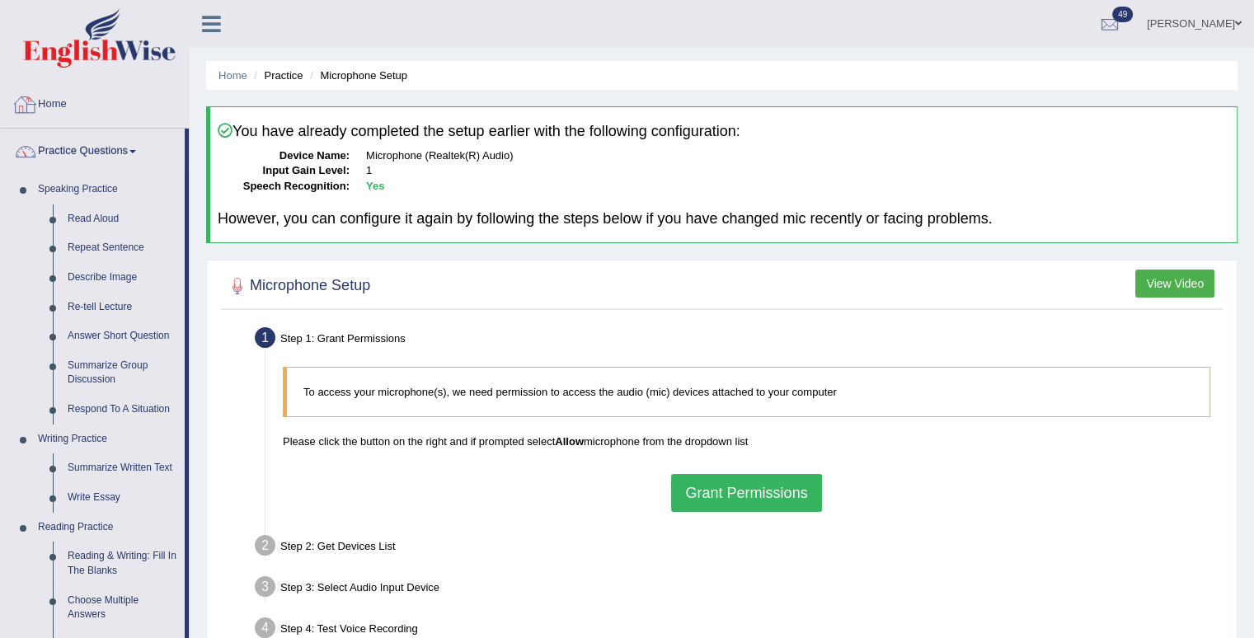
click at [42, 106] on link "Home" at bounding box center [95, 102] width 188 height 41
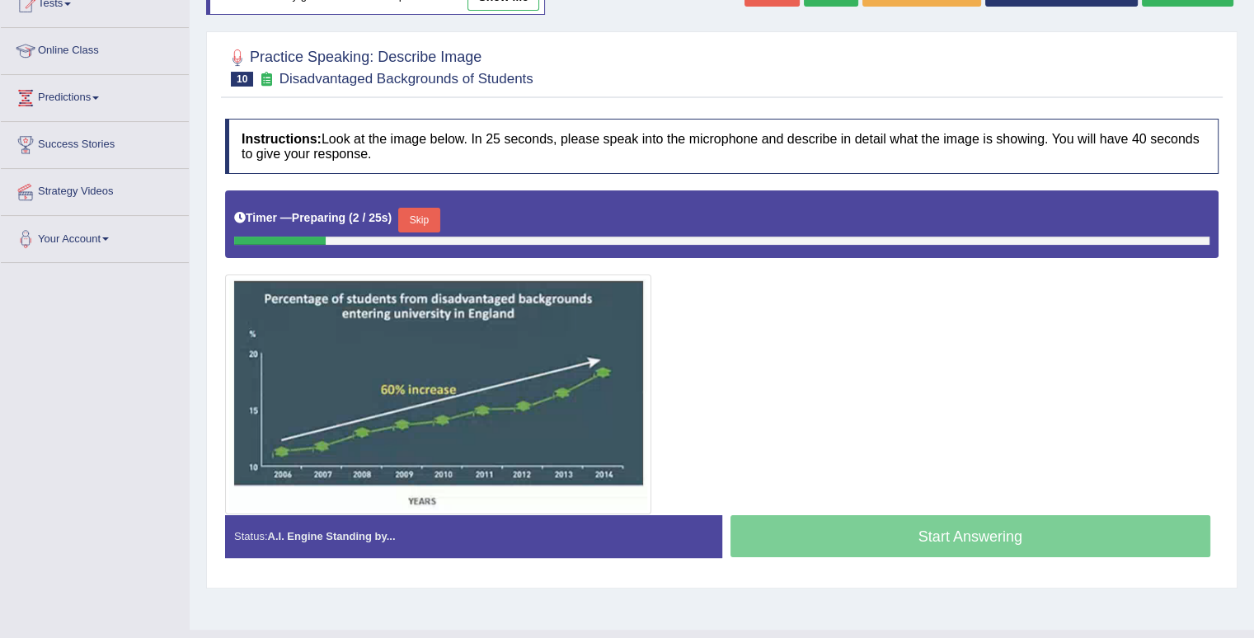
scroll to position [195, 0]
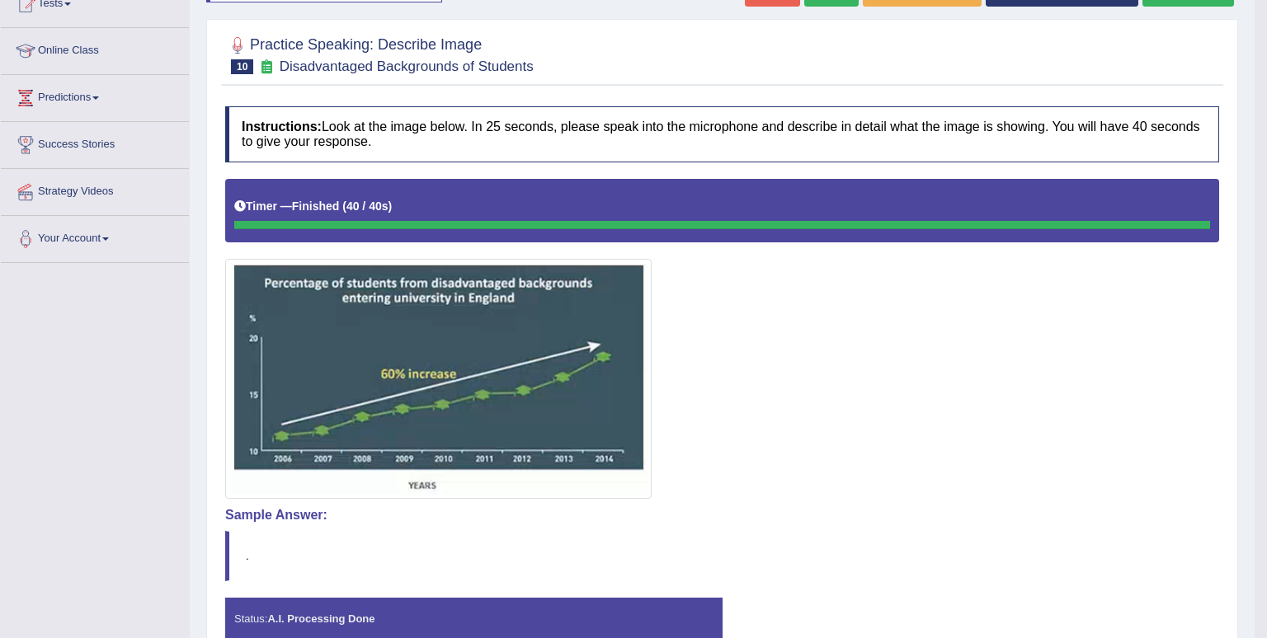
click at [1185, 318] on div "Saving your answer..." at bounding box center [633, 319] width 1267 height 638
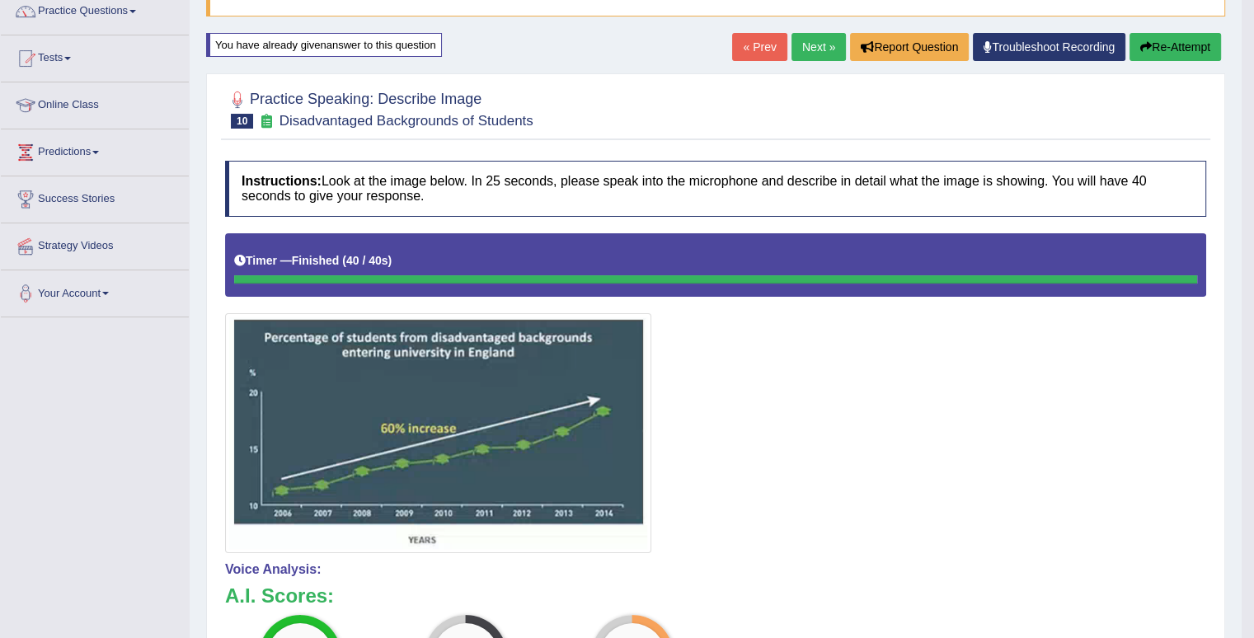
scroll to position [137, 0]
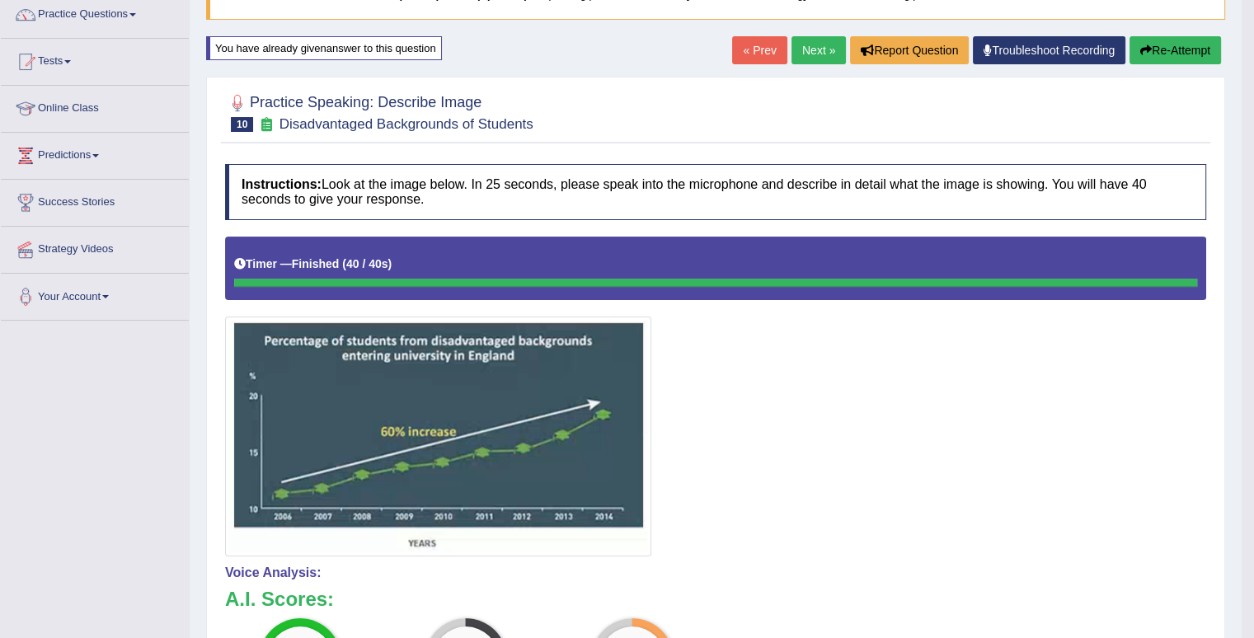
click at [1178, 41] on button "Re-Attempt" at bounding box center [1176, 50] width 92 height 28
click at [1177, 48] on button "Re-Attempt" at bounding box center [1176, 50] width 92 height 28
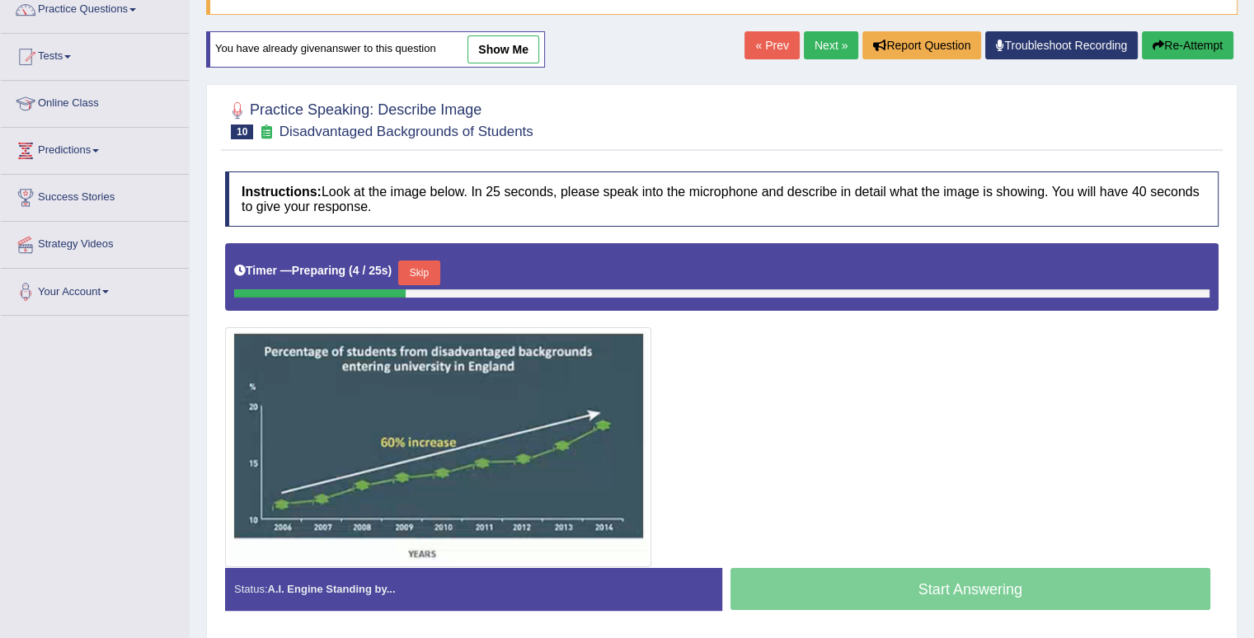
click at [423, 267] on button "Skip" at bounding box center [418, 273] width 41 height 25
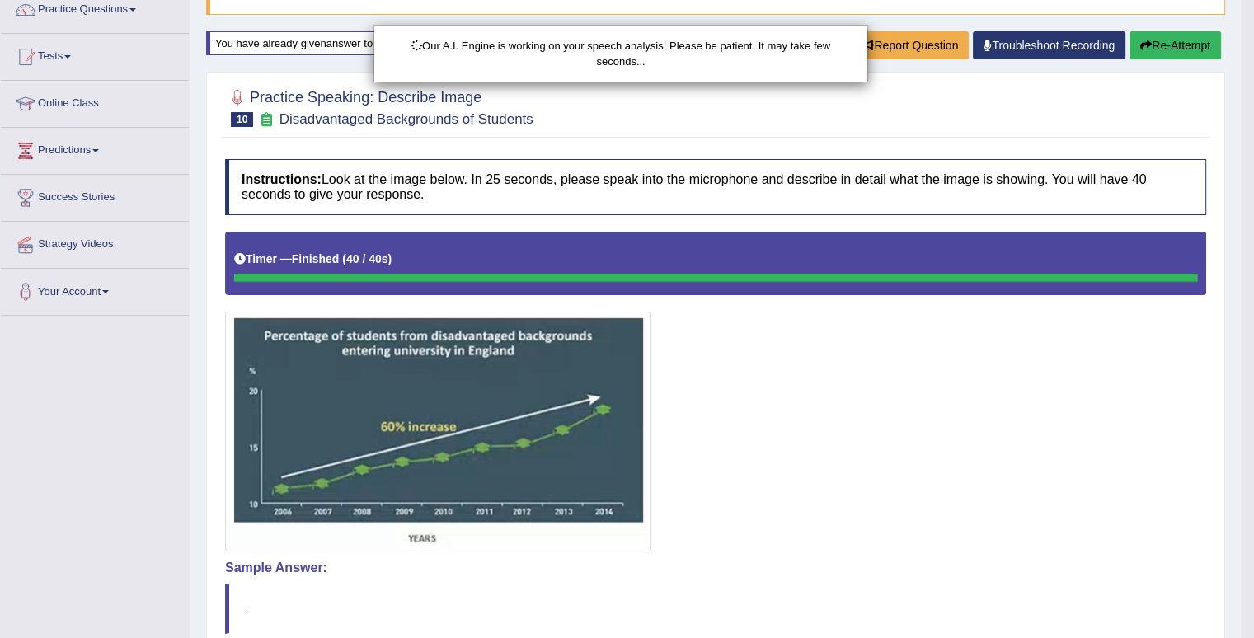
drag, startPoint x: 1266, startPoint y: 231, endPoint x: 1266, endPoint y: 261, distance: 30.5
click at [1254, 261] on html "Toggle navigation Home Practice Questions Speaking Practice Read Aloud Repeat S…" at bounding box center [627, 177] width 1254 height 638
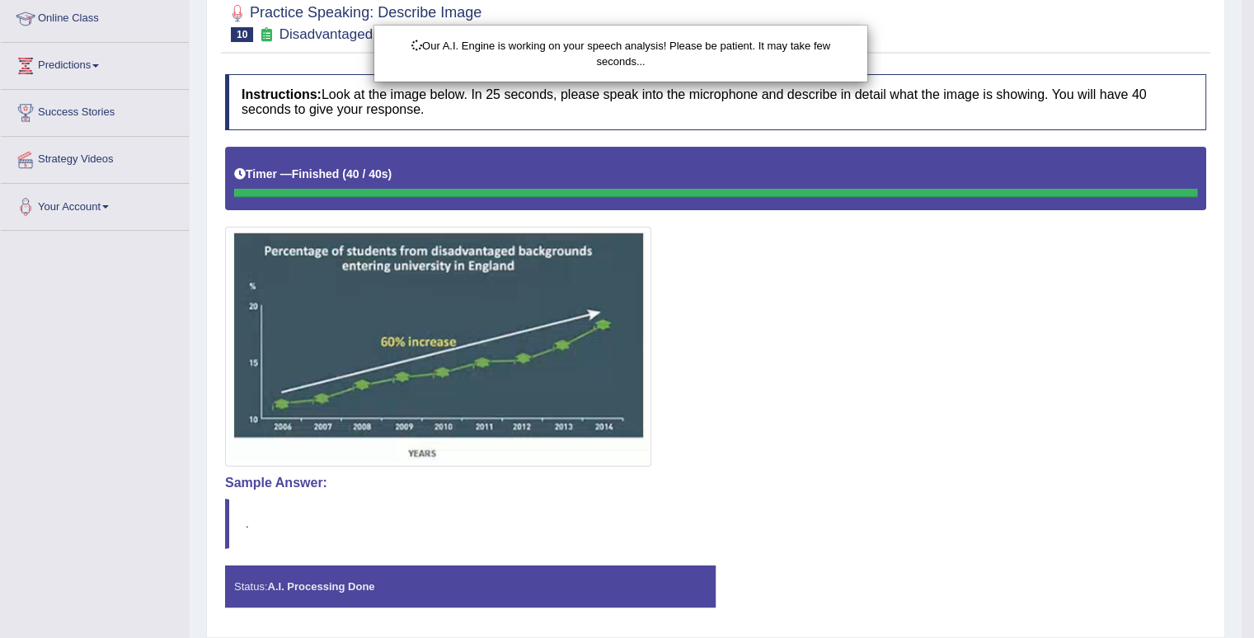
scroll to position [224, 0]
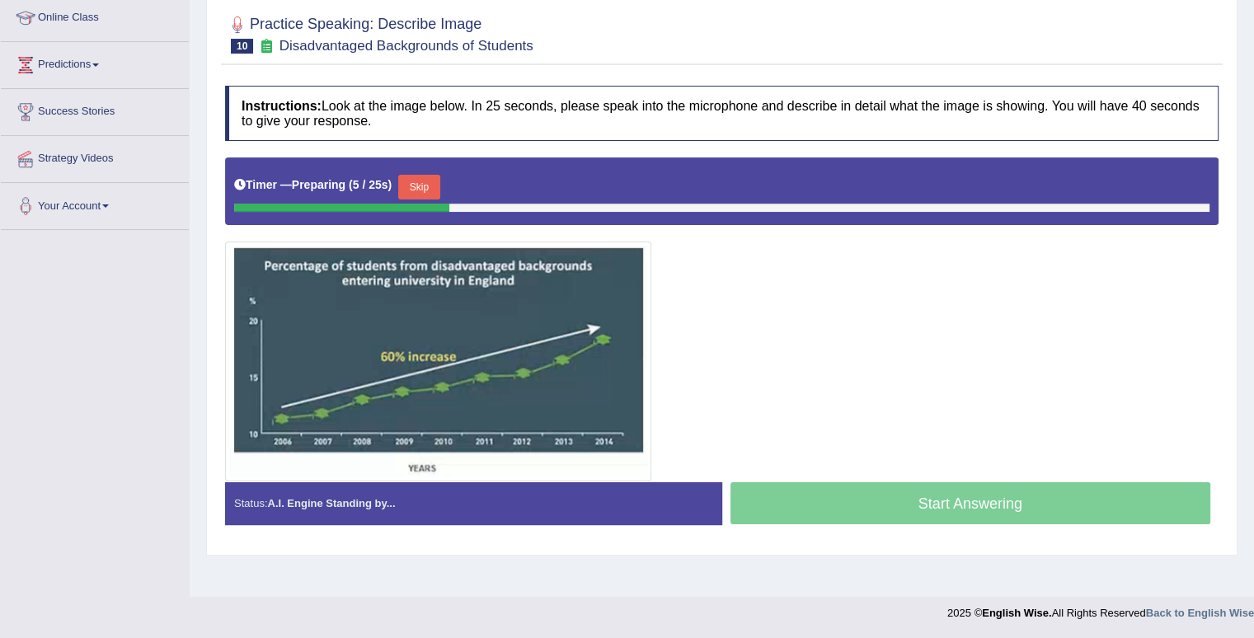
click at [426, 185] on button "Skip" at bounding box center [418, 187] width 41 height 25
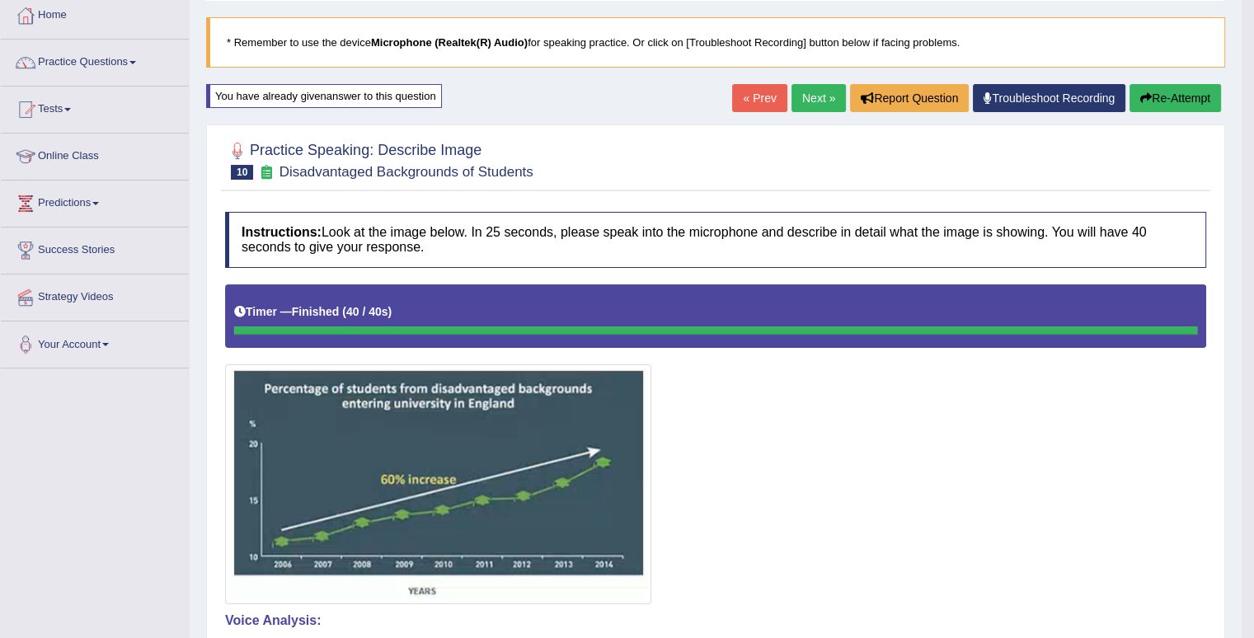
scroll to position [90, 0]
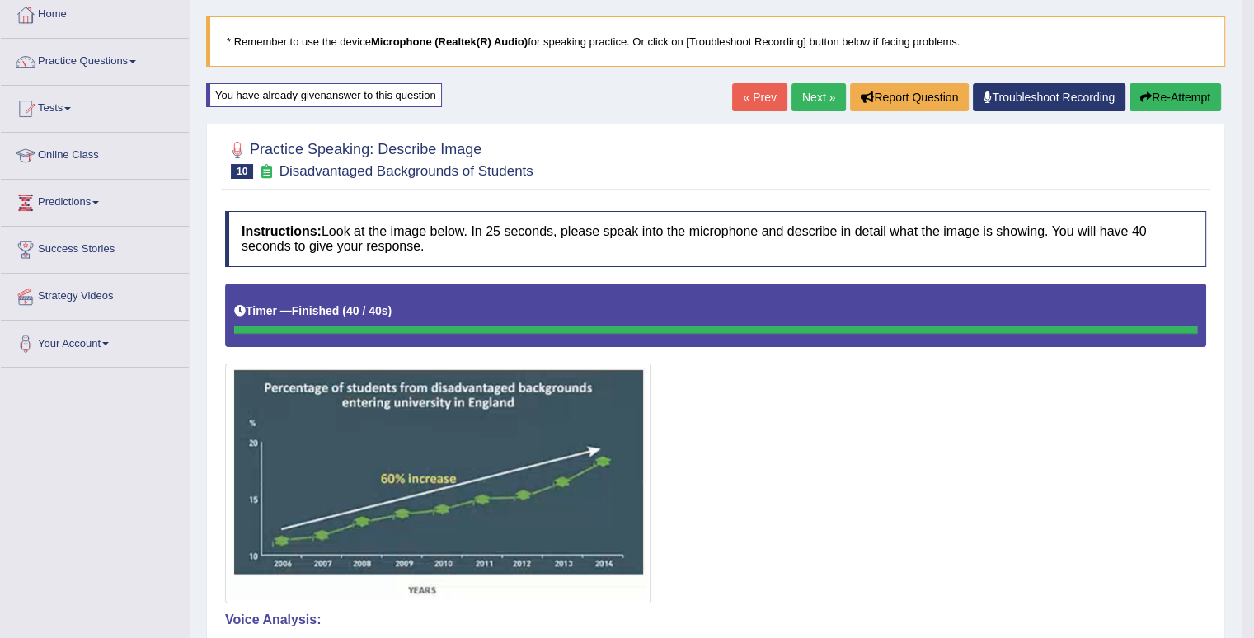
click at [1169, 87] on button "Re-Attempt" at bounding box center [1176, 97] width 92 height 28
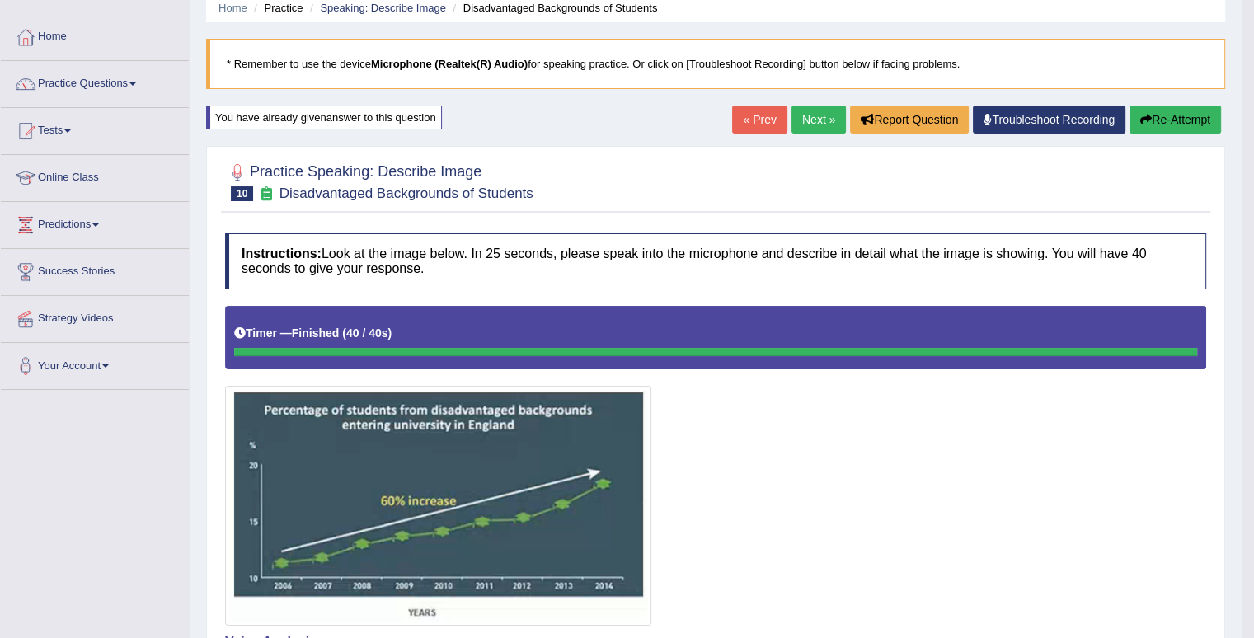
scroll to position [67, 0]
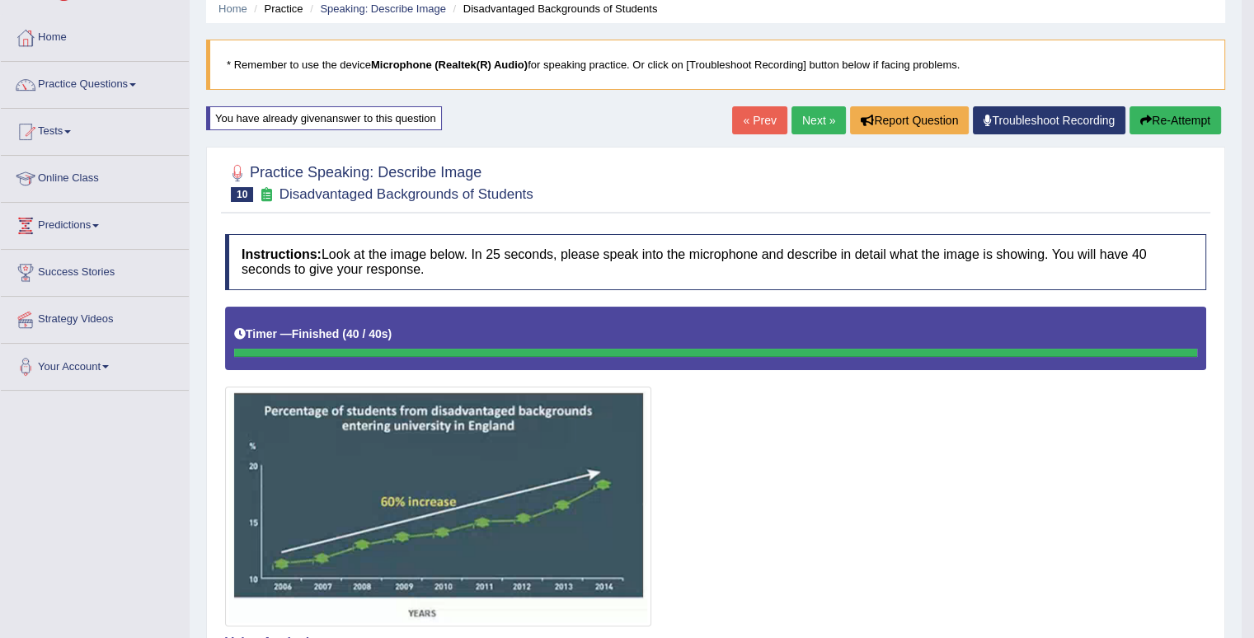
click at [1181, 115] on button "Re-Attempt" at bounding box center [1176, 120] width 92 height 28
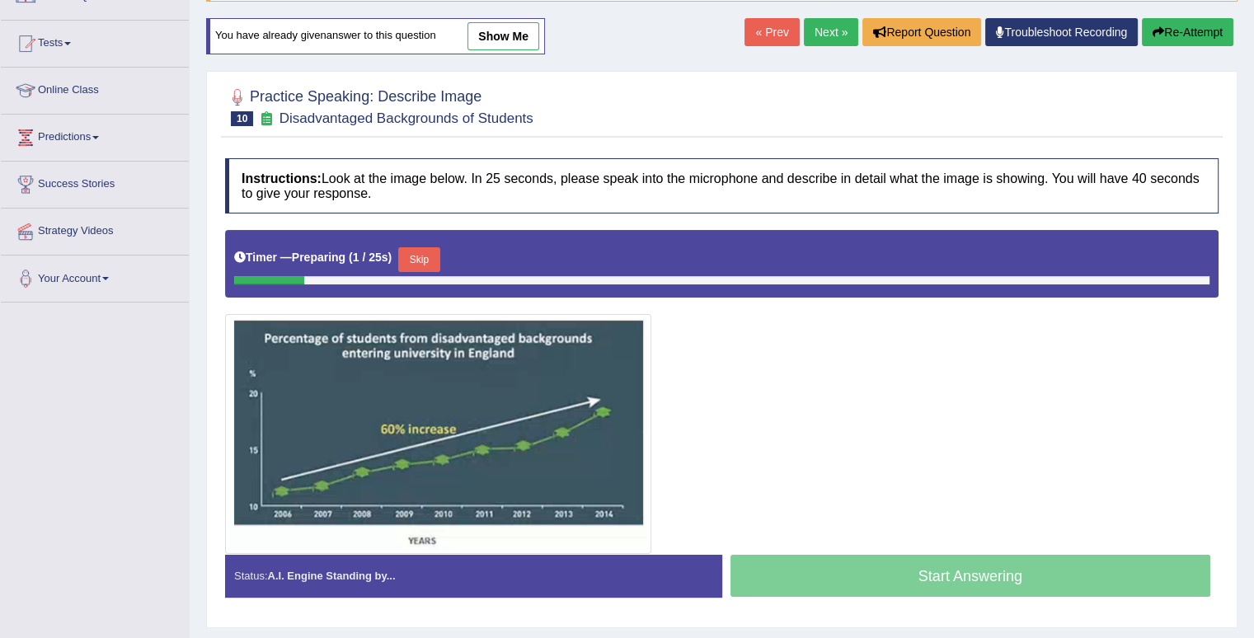
scroll to position [156, 0]
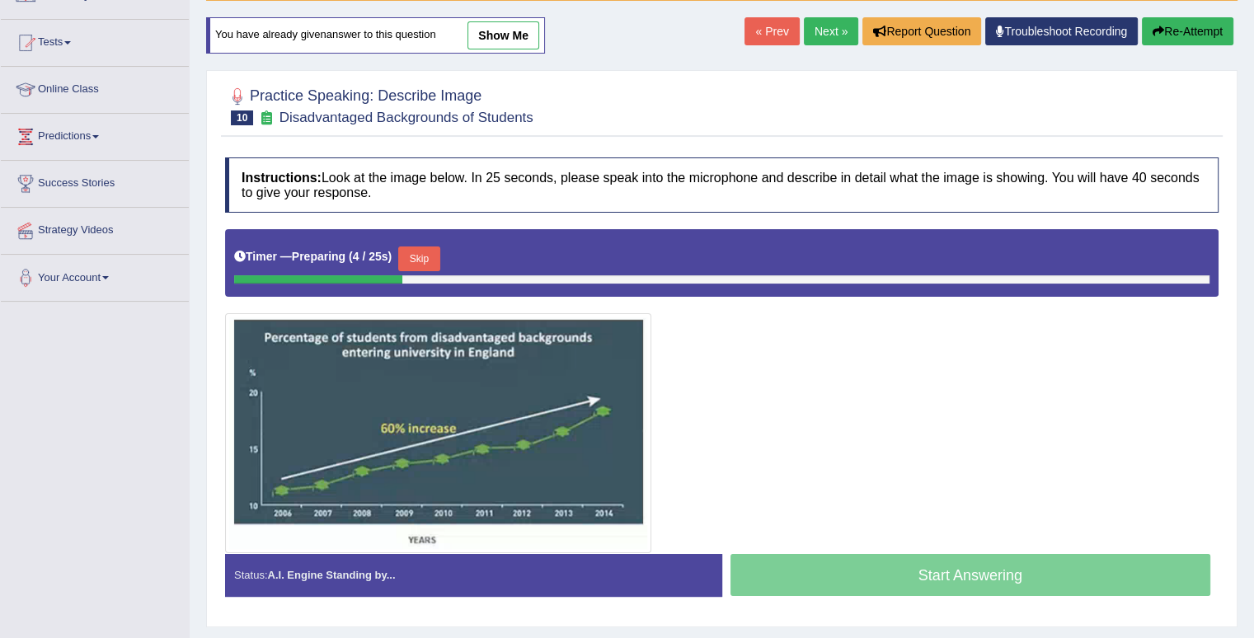
click at [417, 259] on button "Skip" at bounding box center [418, 259] width 41 height 25
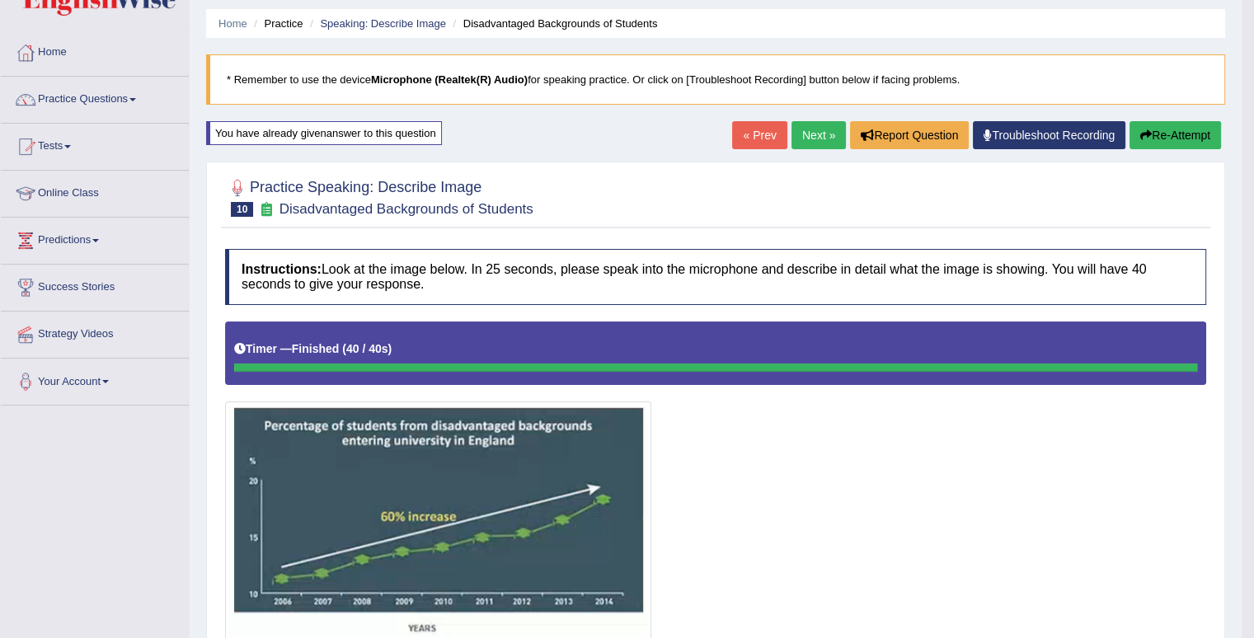
scroll to position [49, 0]
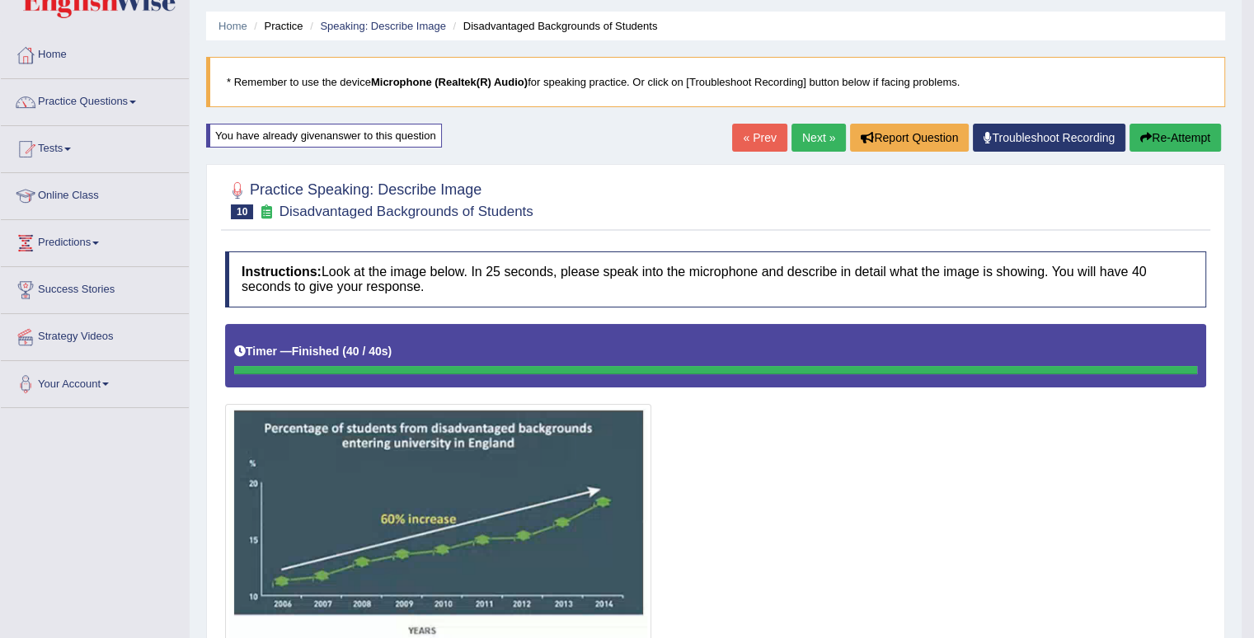
click at [1178, 129] on button "Re-Attempt" at bounding box center [1176, 138] width 92 height 28
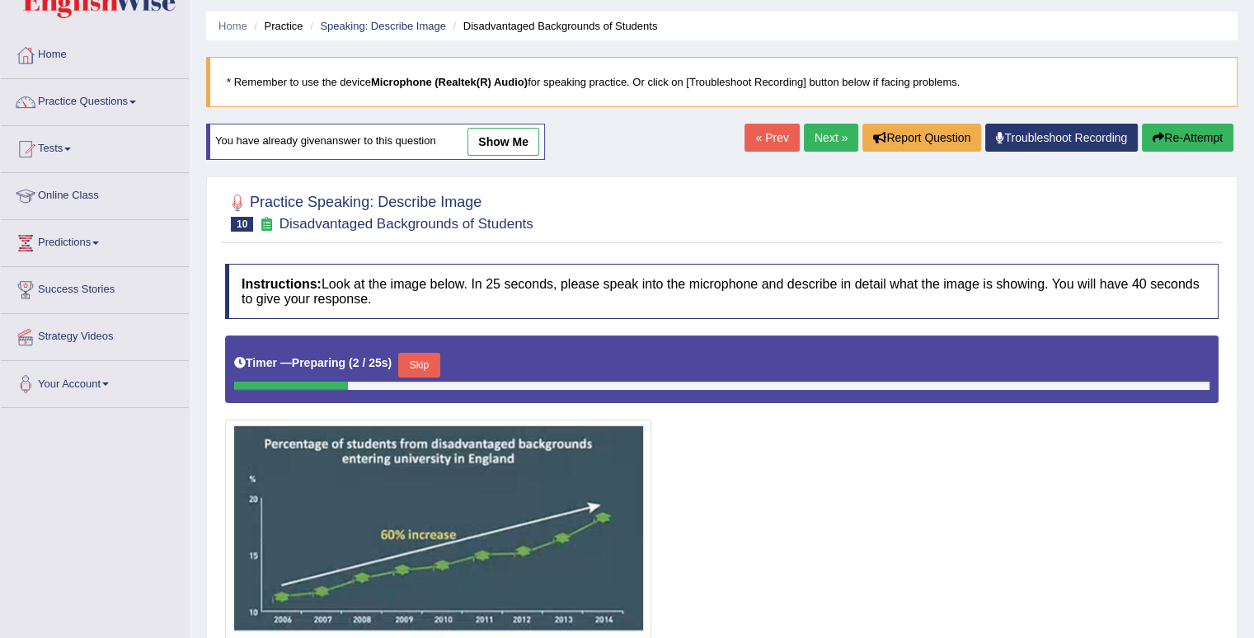
click at [419, 360] on button "Skip" at bounding box center [418, 365] width 41 height 25
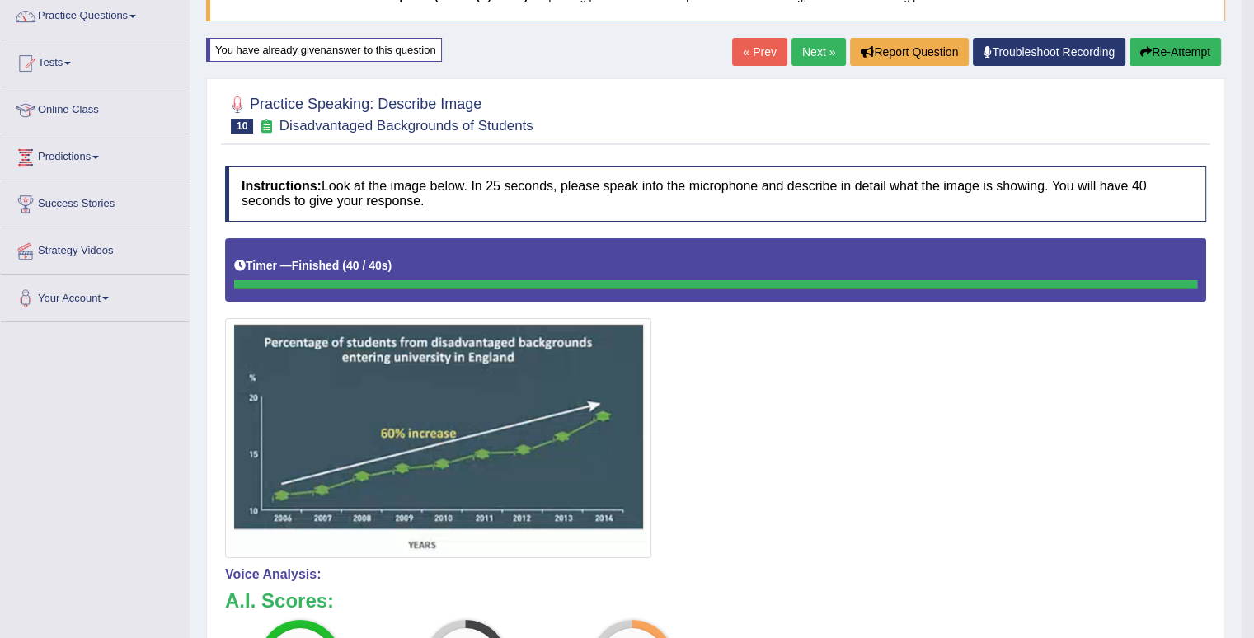
scroll to position [133, 0]
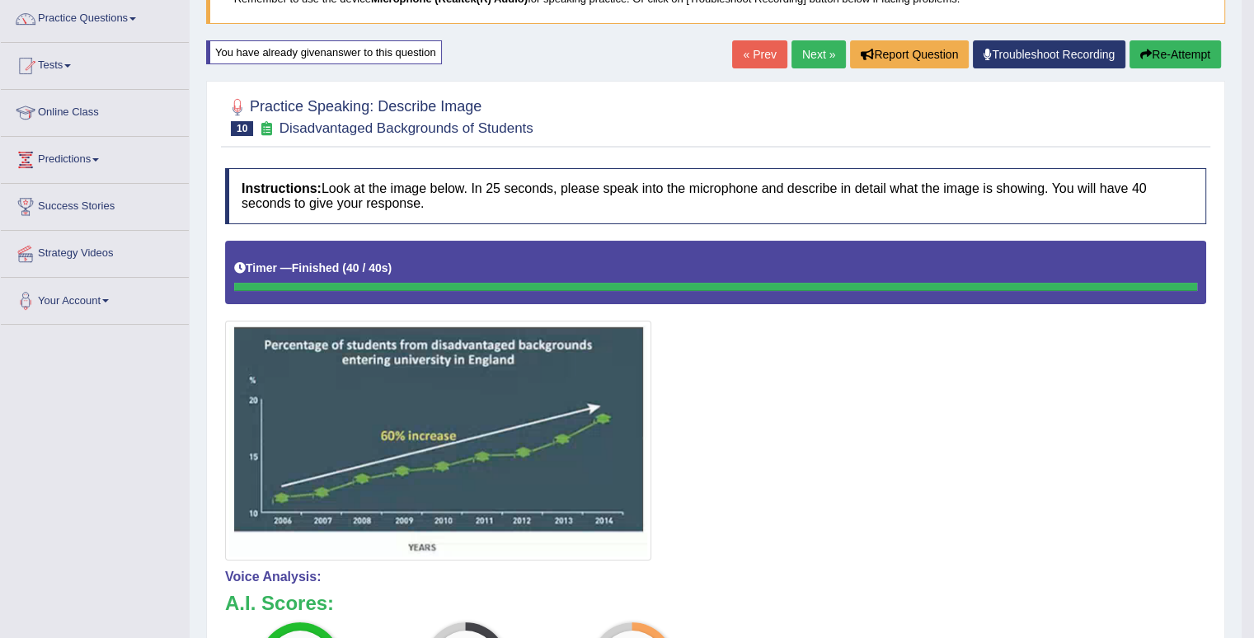
click at [1188, 45] on button "Re-Attempt" at bounding box center [1176, 54] width 92 height 28
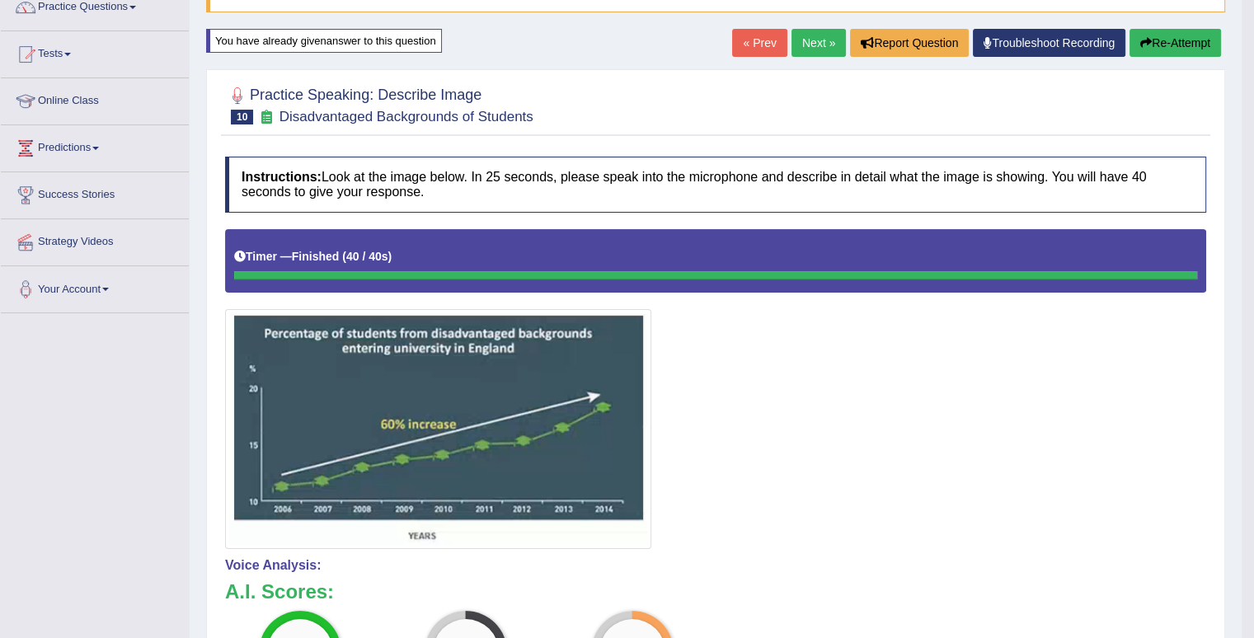
scroll to position [143, 0]
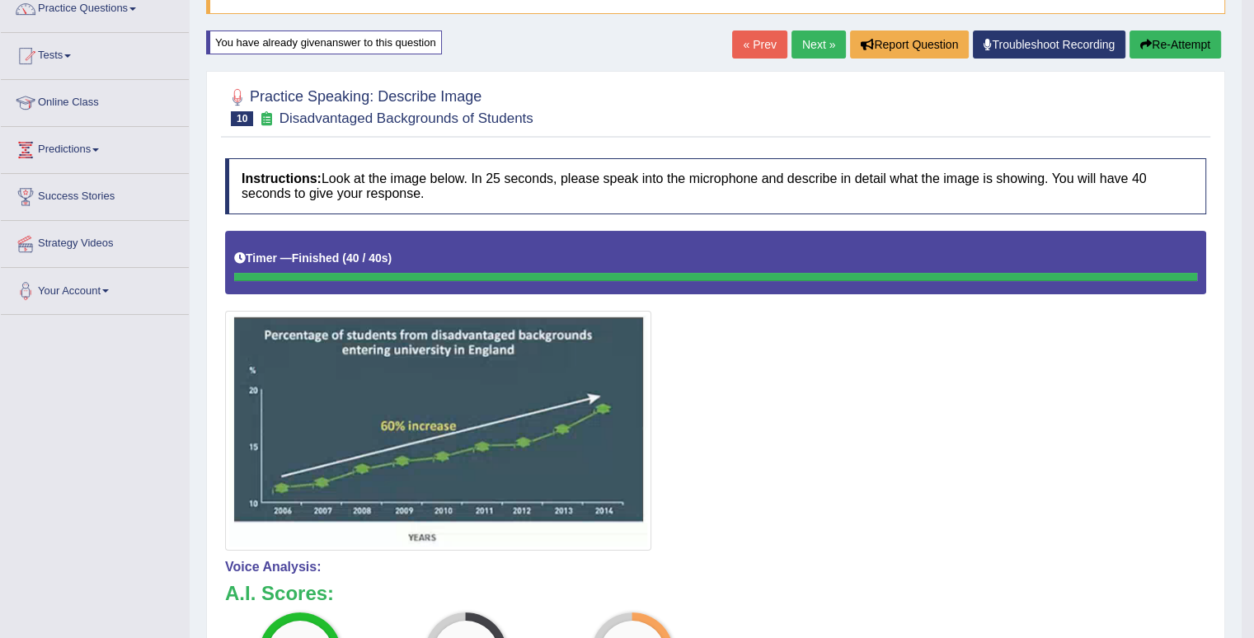
click at [1184, 35] on button "Re-Attempt" at bounding box center [1176, 45] width 92 height 28
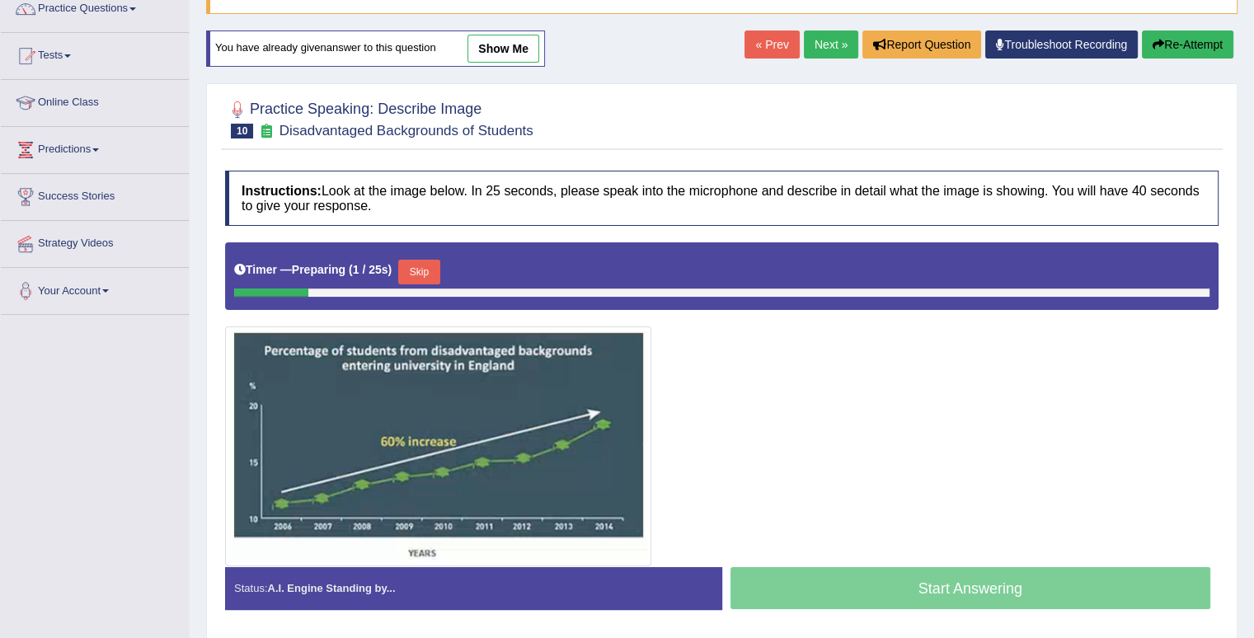
click at [421, 264] on button "Skip" at bounding box center [418, 272] width 41 height 25
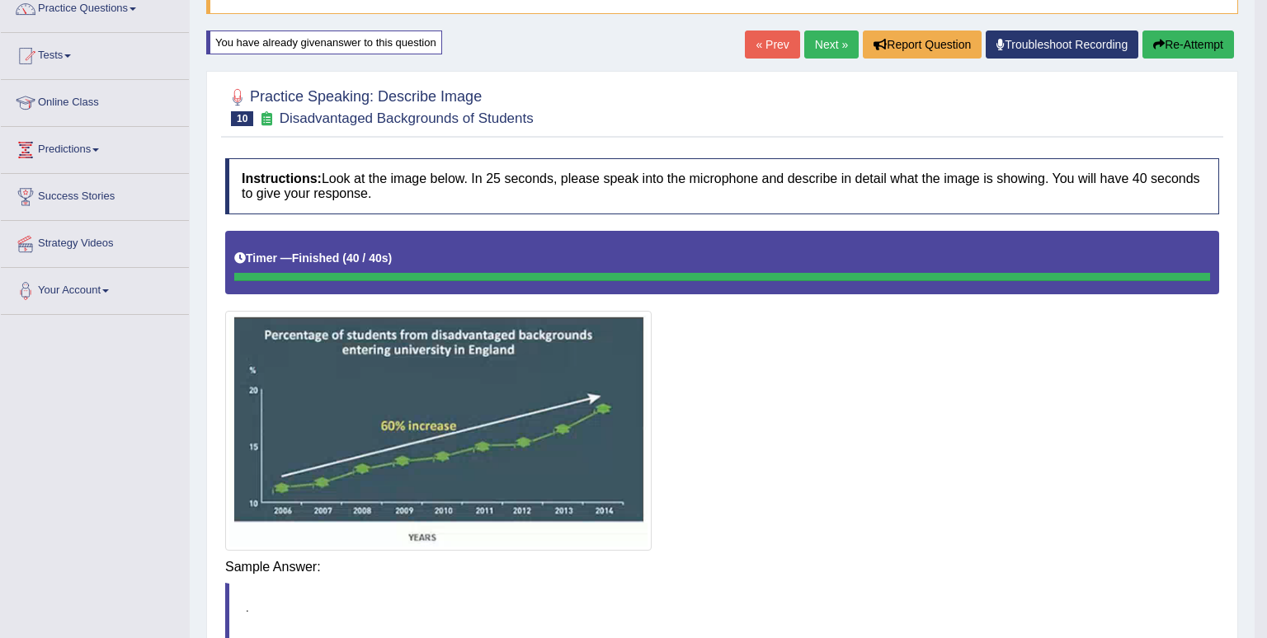
click at [1005, 496] on body "Toggle navigation Home Practice Questions Speaking Practice Read Aloud Repeat S…" at bounding box center [633, 176] width 1267 height 638
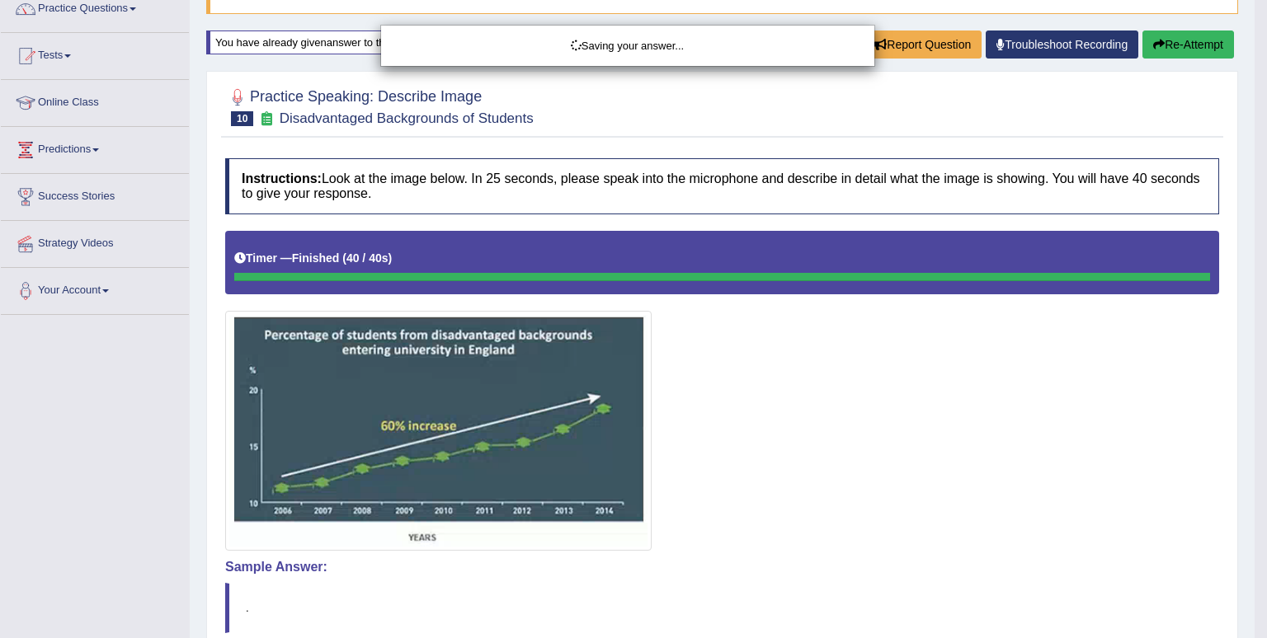
click at [944, 370] on div "Saving your answer..." at bounding box center [633, 319] width 1267 height 638
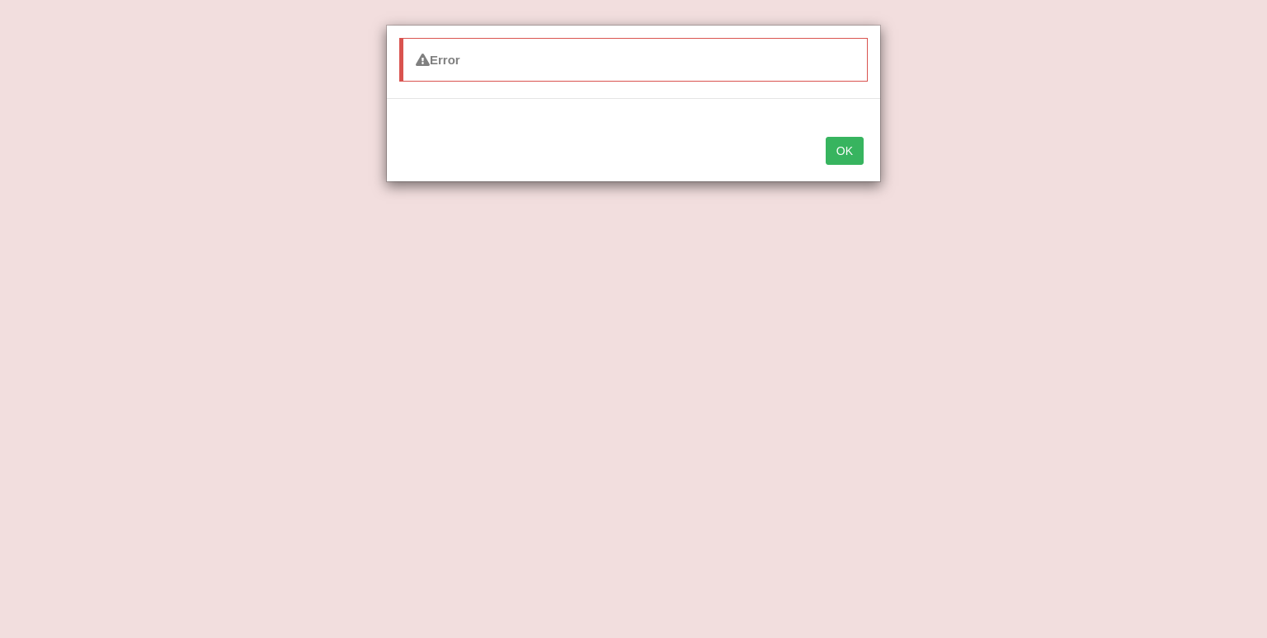
click at [840, 152] on button "OK" at bounding box center [845, 151] width 38 height 28
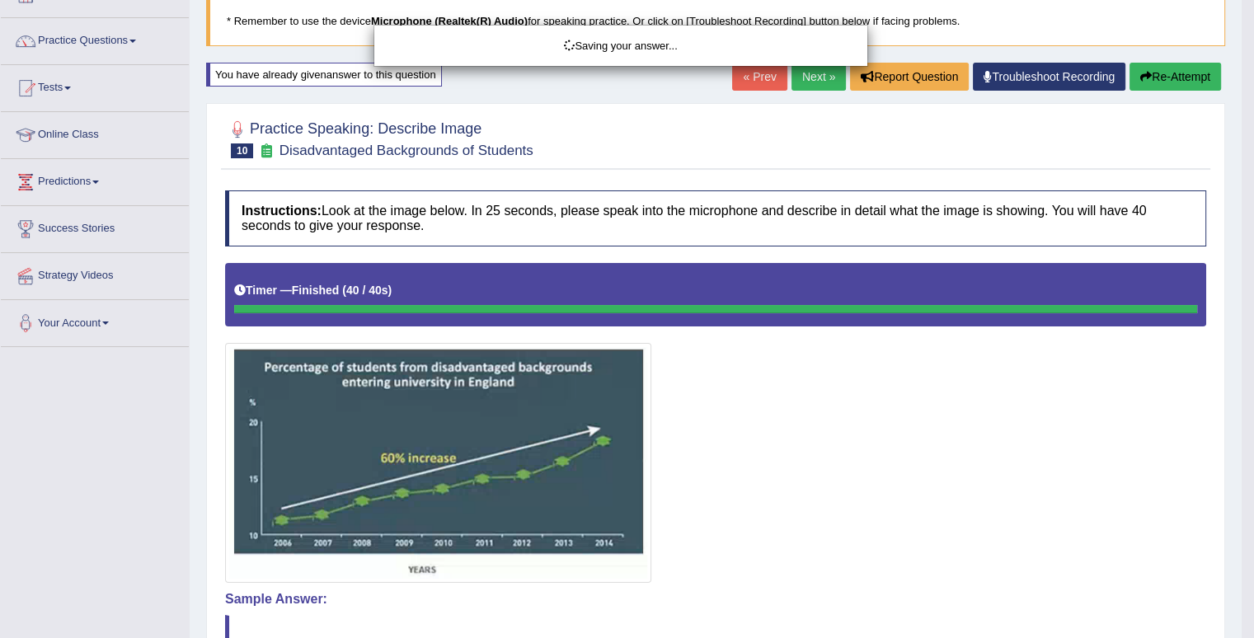
scroll to position [107, 0]
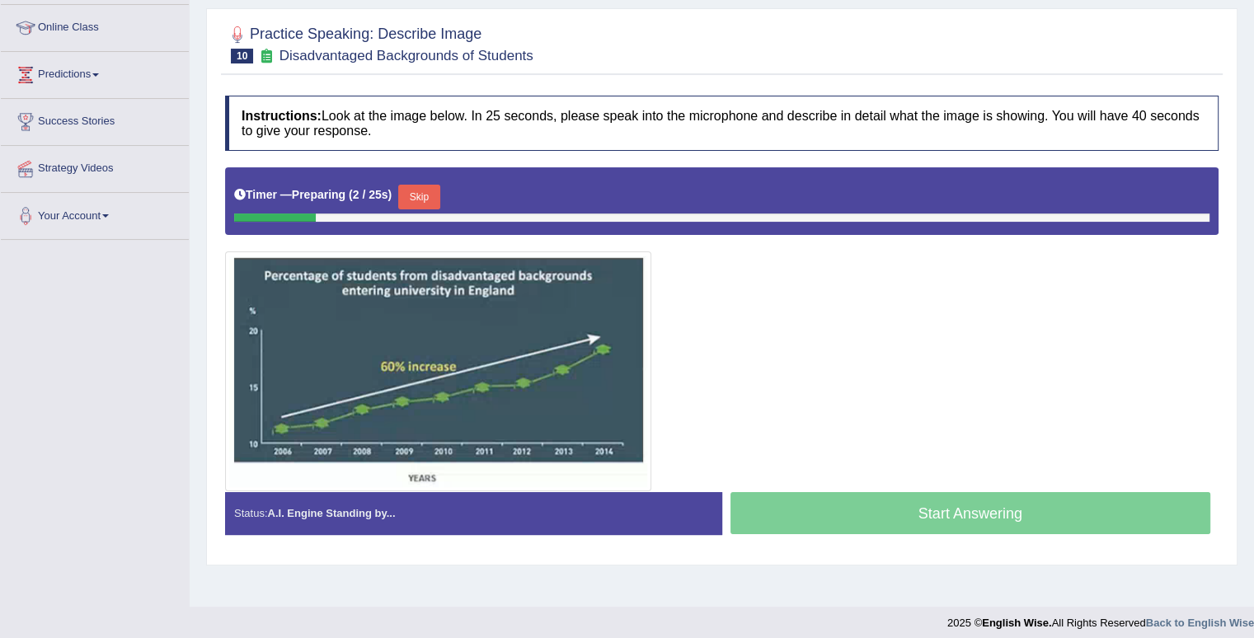
scroll to position [224, 0]
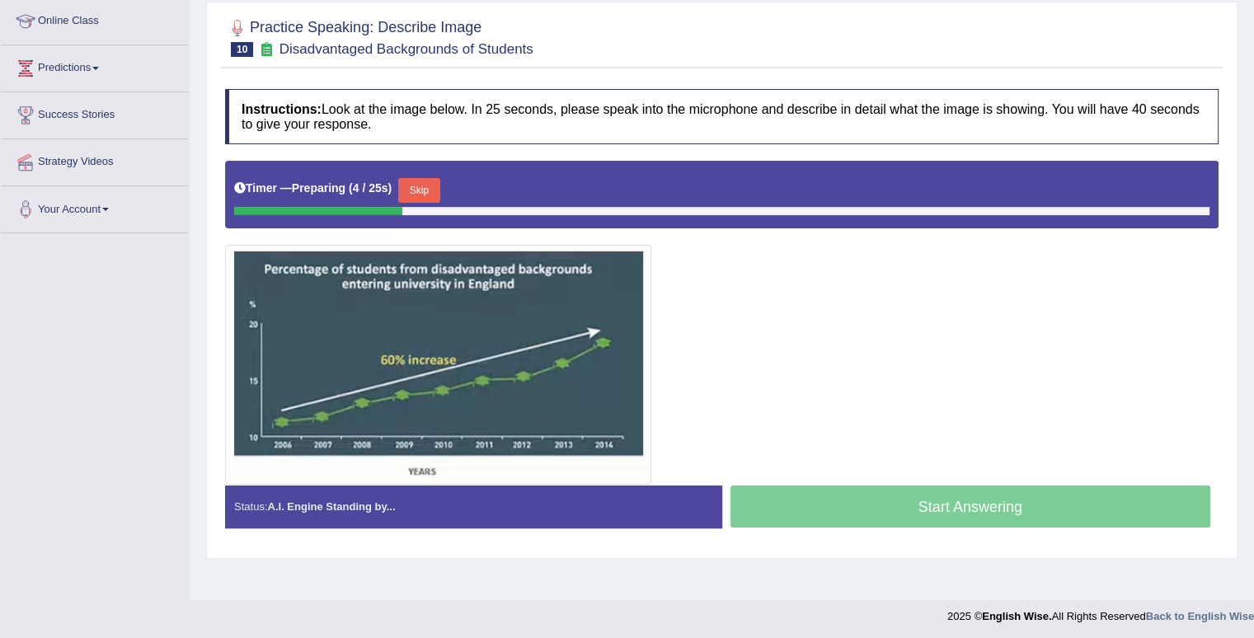
click at [416, 184] on button "Skip" at bounding box center [418, 190] width 41 height 25
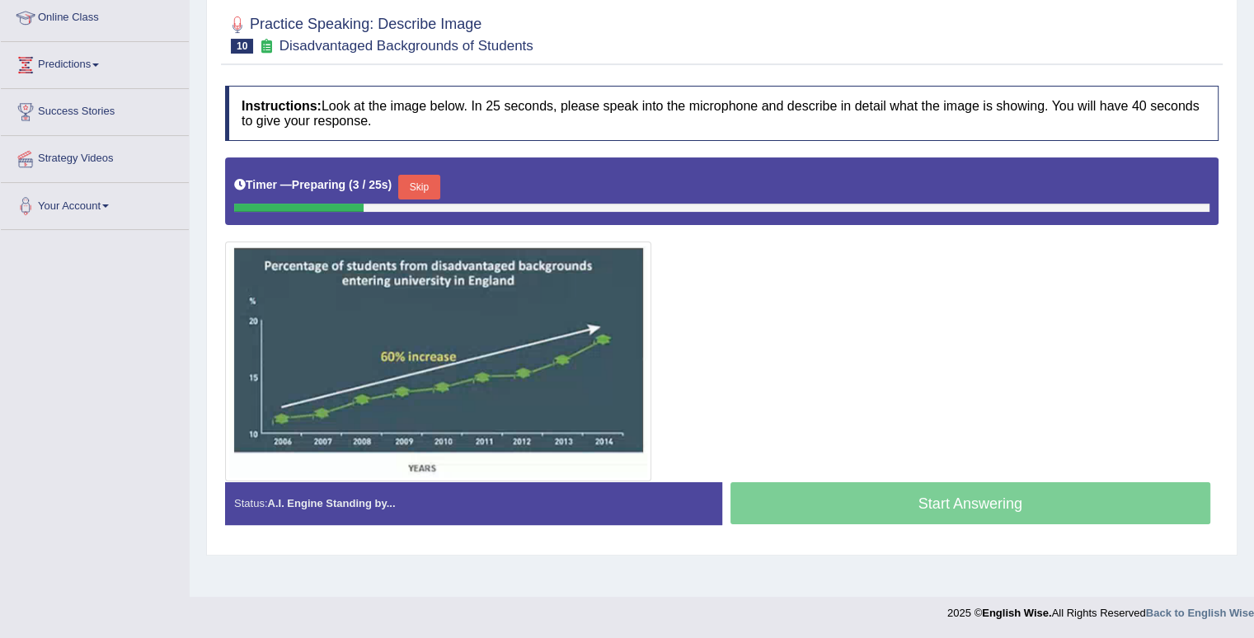
click at [427, 183] on button "Skip" at bounding box center [418, 187] width 41 height 25
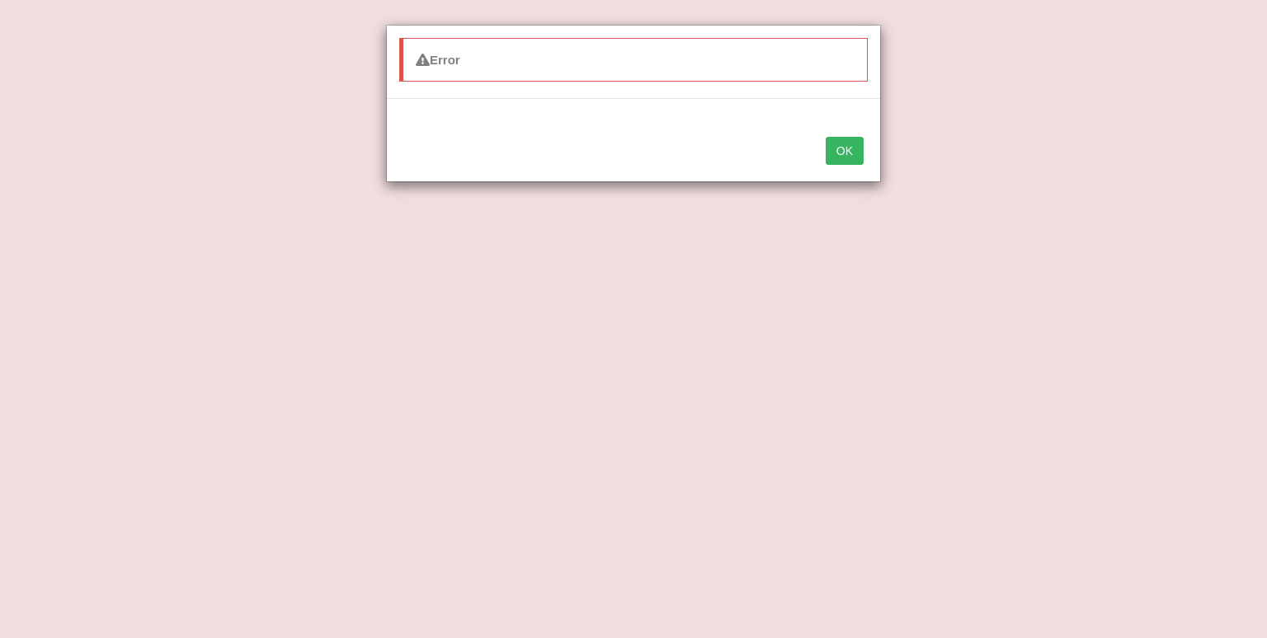
click at [849, 155] on button "OK" at bounding box center [845, 151] width 38 height 28
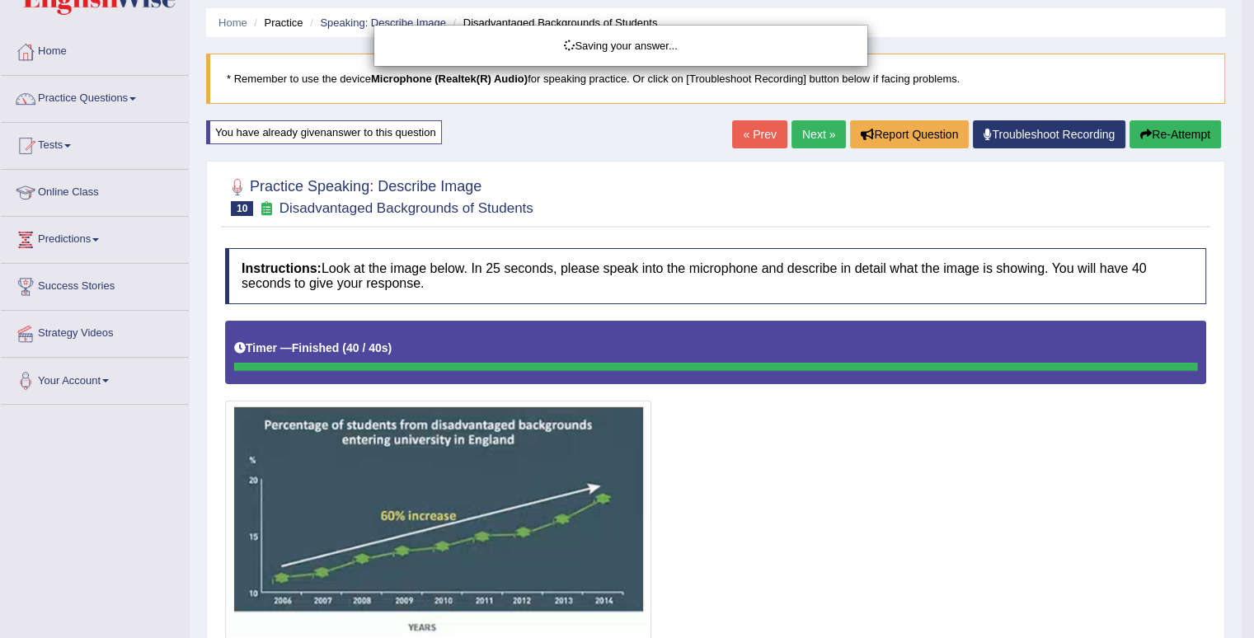
scroll to position [52, 0]
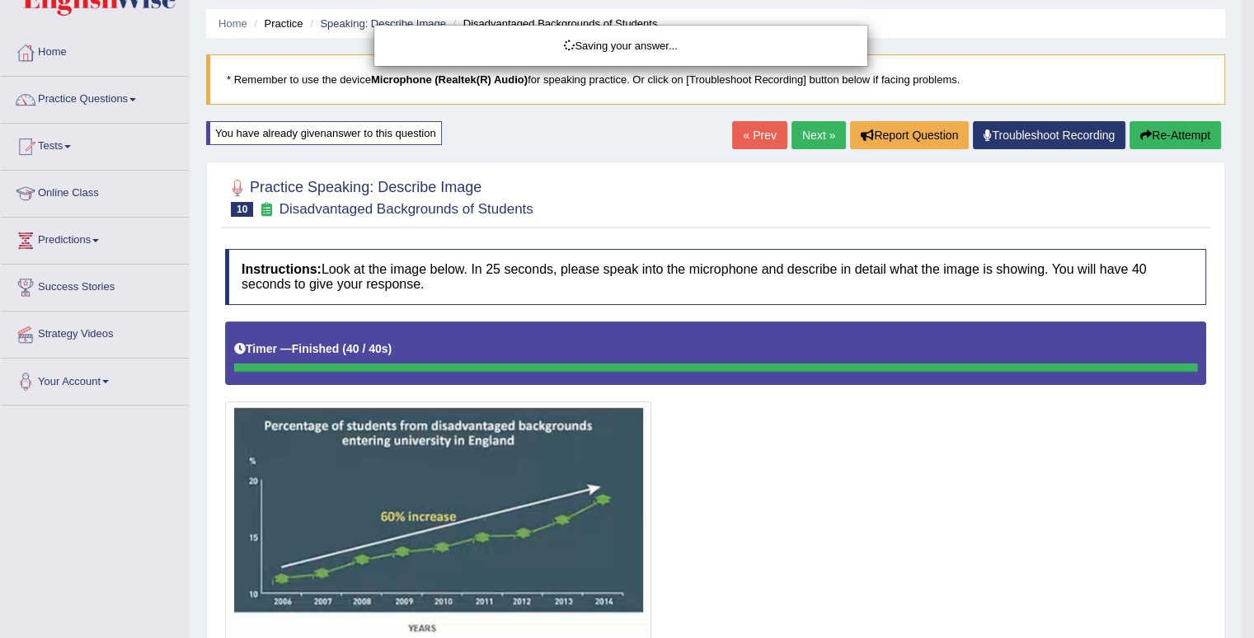
click at [800, 129] on div "Saving your answer..." at bounding box center [627, 319] width 1254 height 638
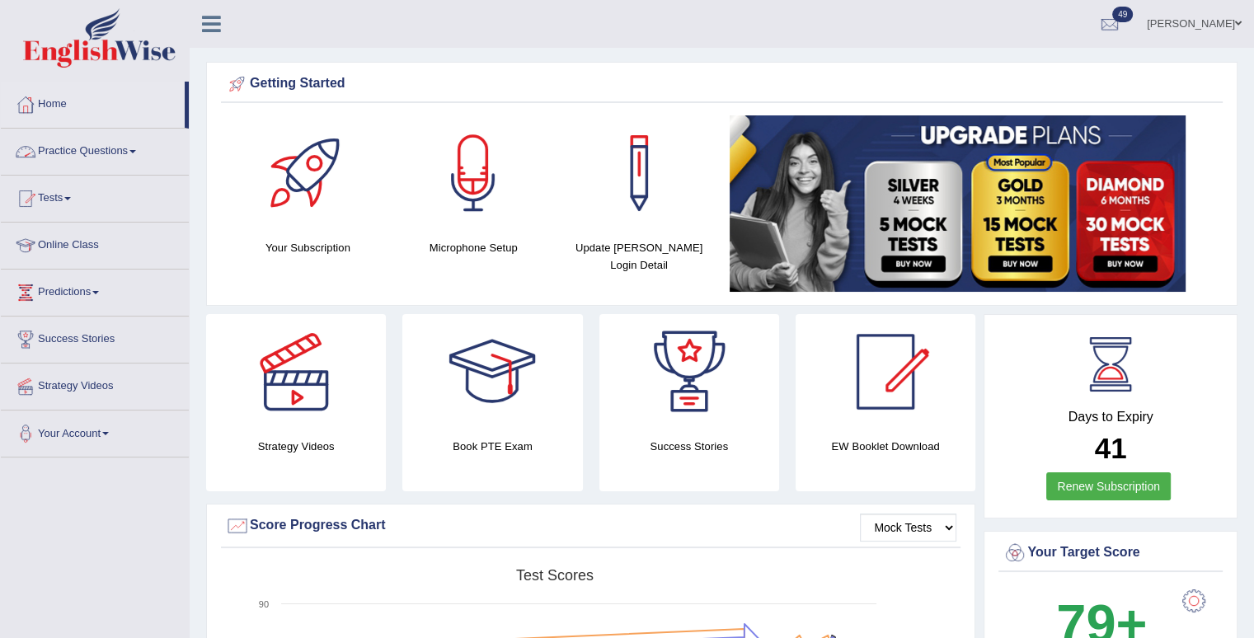
click at [82, 162] on link "Practice Questions" at bounding box center [95, 149] width 188 height 41
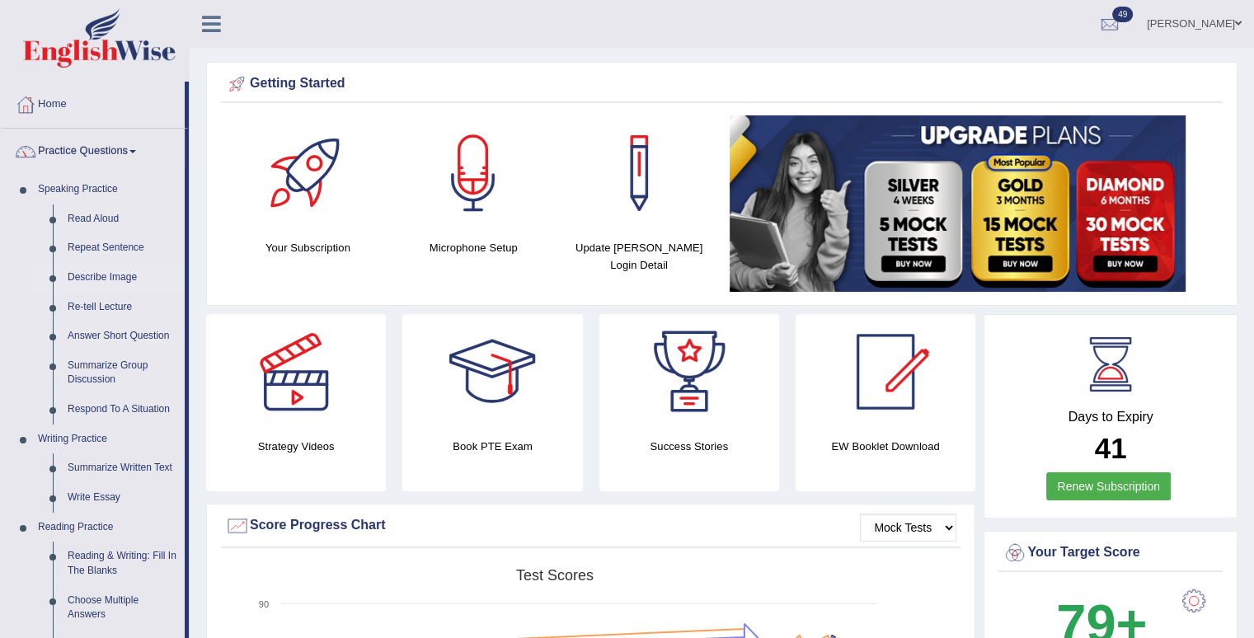
click at [111, 278] on link "Describe Image" at bounding box center [122, 278] width 125 height 30
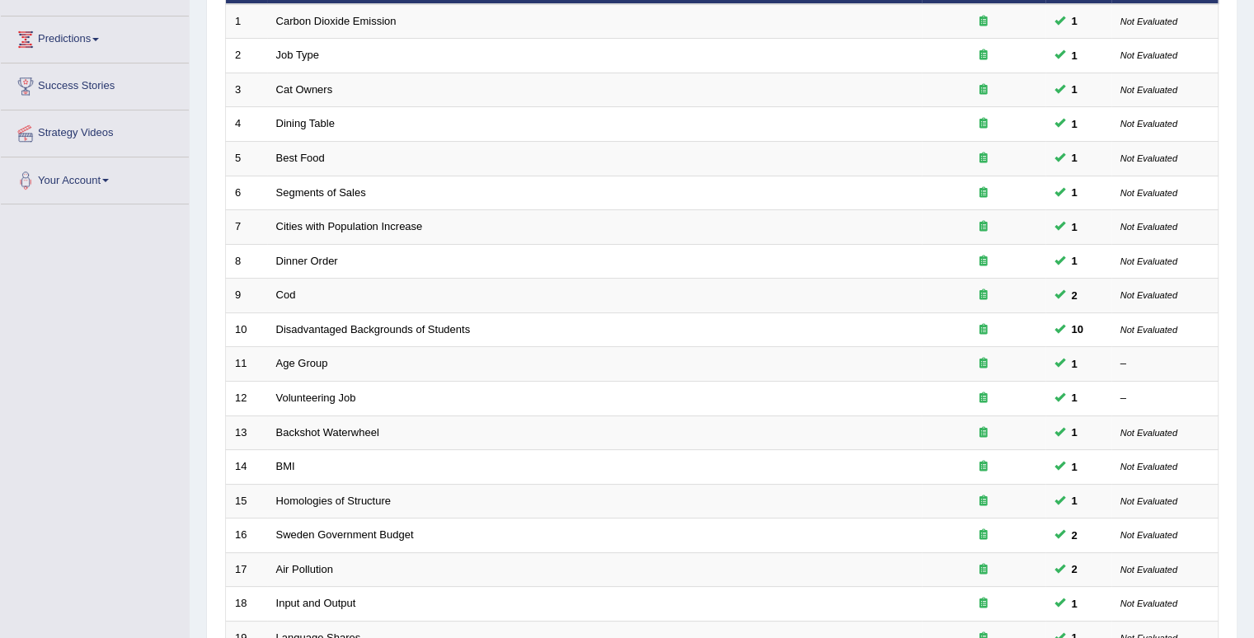
scroll to position [254, 0]
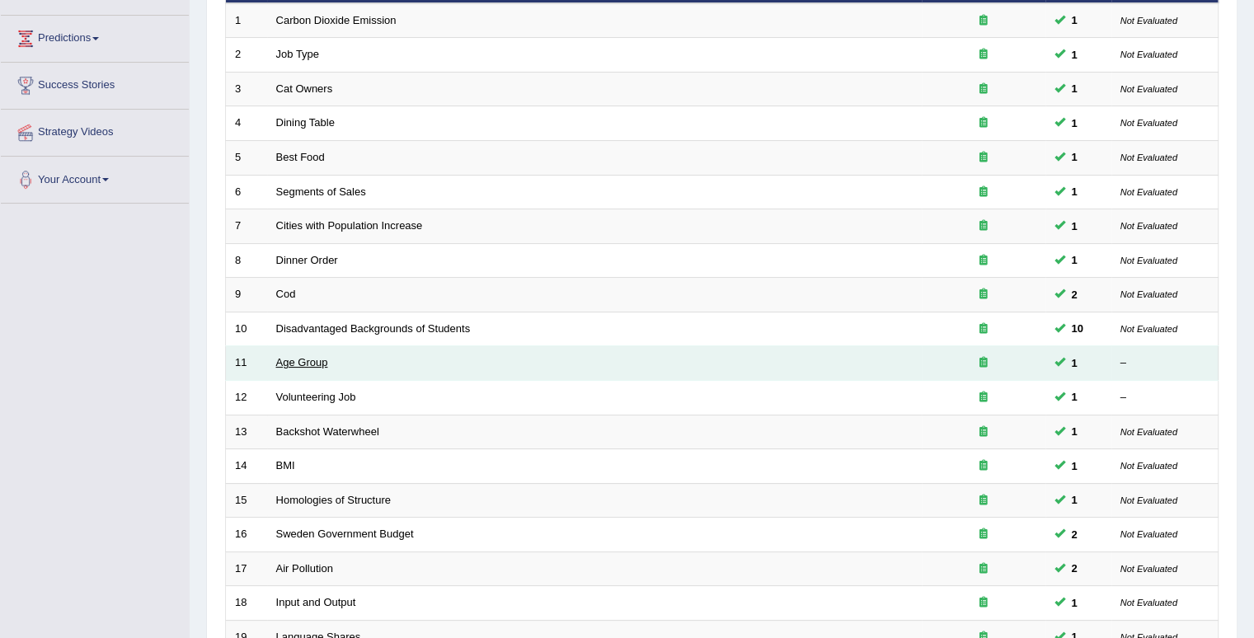
click at [304, 360] on link "Age Group" at bounding box center [302, 362] width 52 height 12
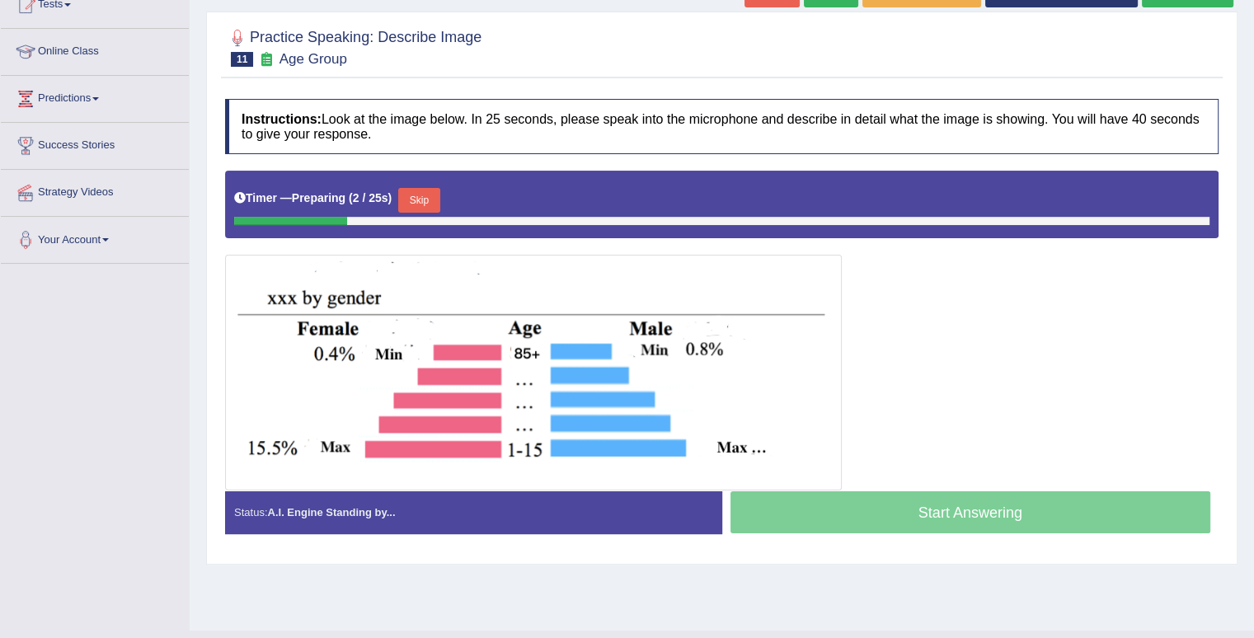
scroll to position [204, 0]
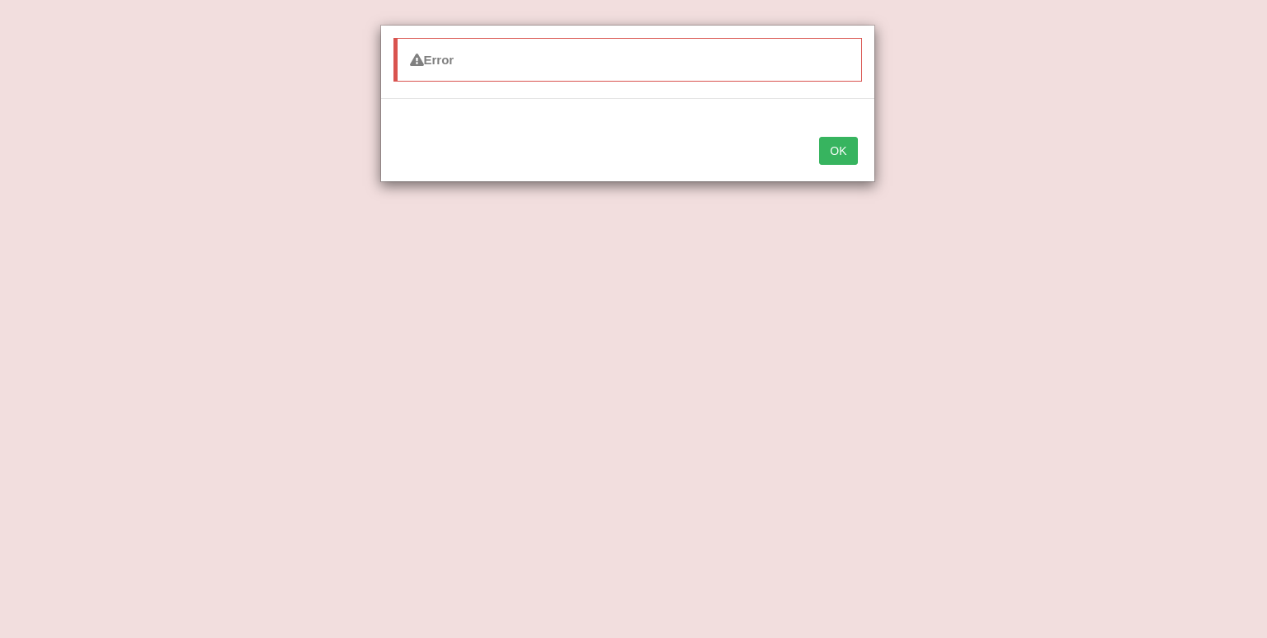
click at [829, 144] on button "OK" at bounding box center [838, 151] width 38 height 28
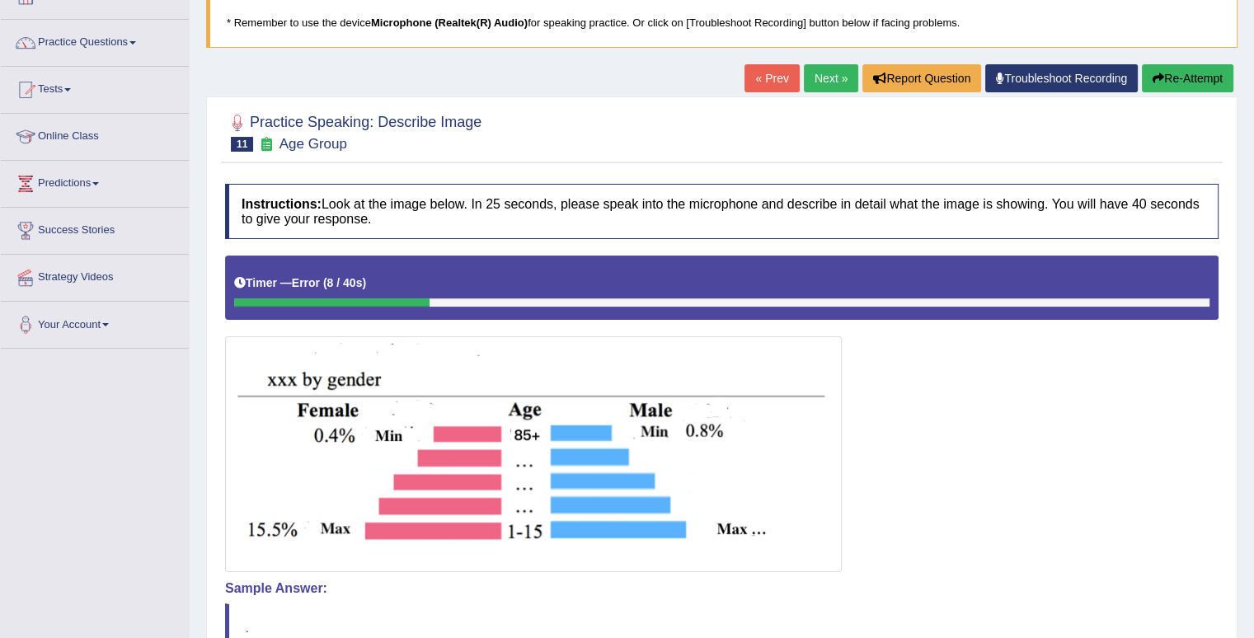
scroll to position [173, 0]
